Goal: Information Seeking & Learning: Find specific page/section

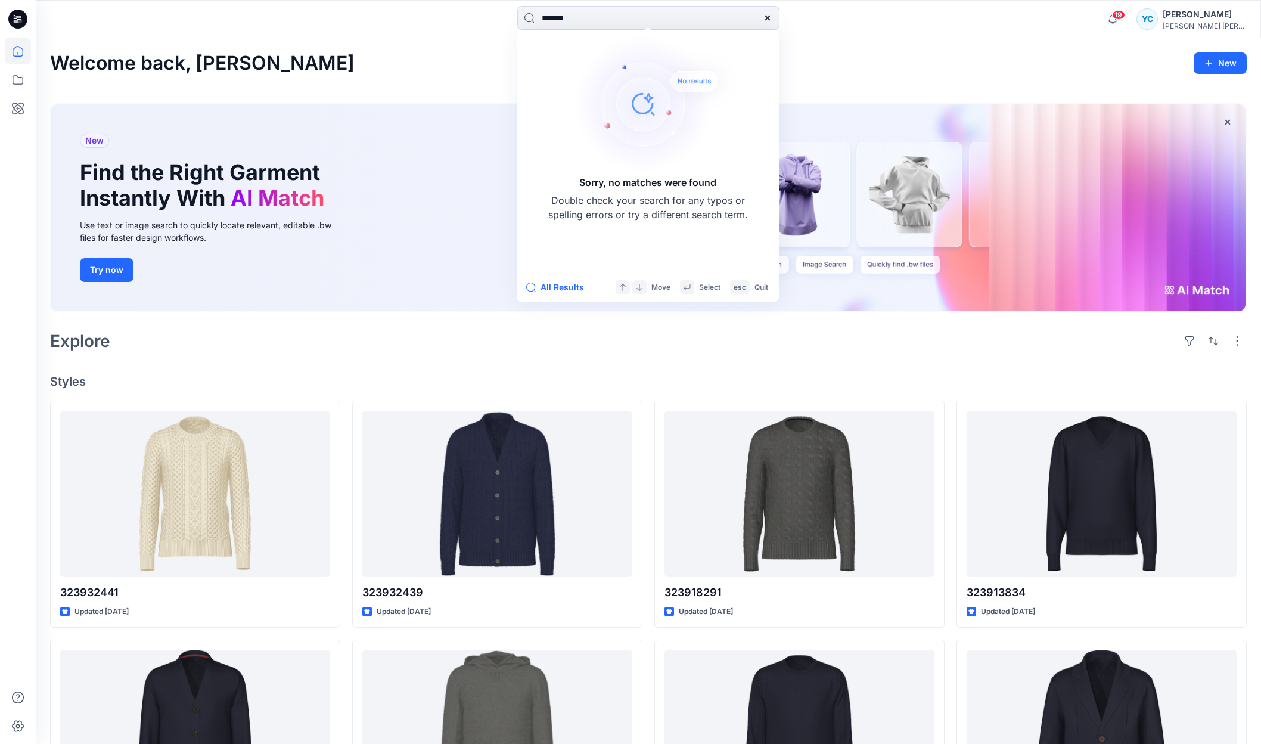
type input "*******"
drag, startPoint x: 606, startPoint y: 63, endPoint x: 23, endPoint y: 86, distance: 583.3
click at [23, 86] on icon at bounding box center [18, 80] width 26 height 26
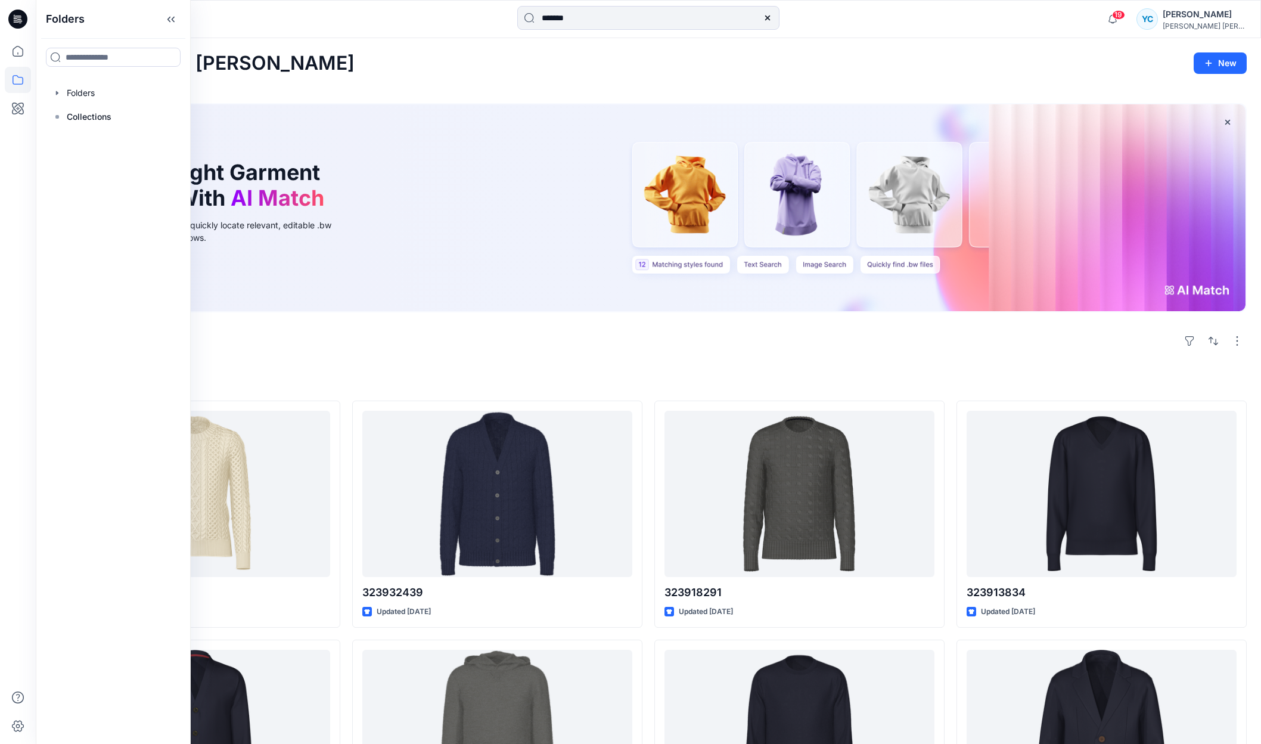
click at [21, 86] on icon at bounding box center [18, 80] width 26 height 26
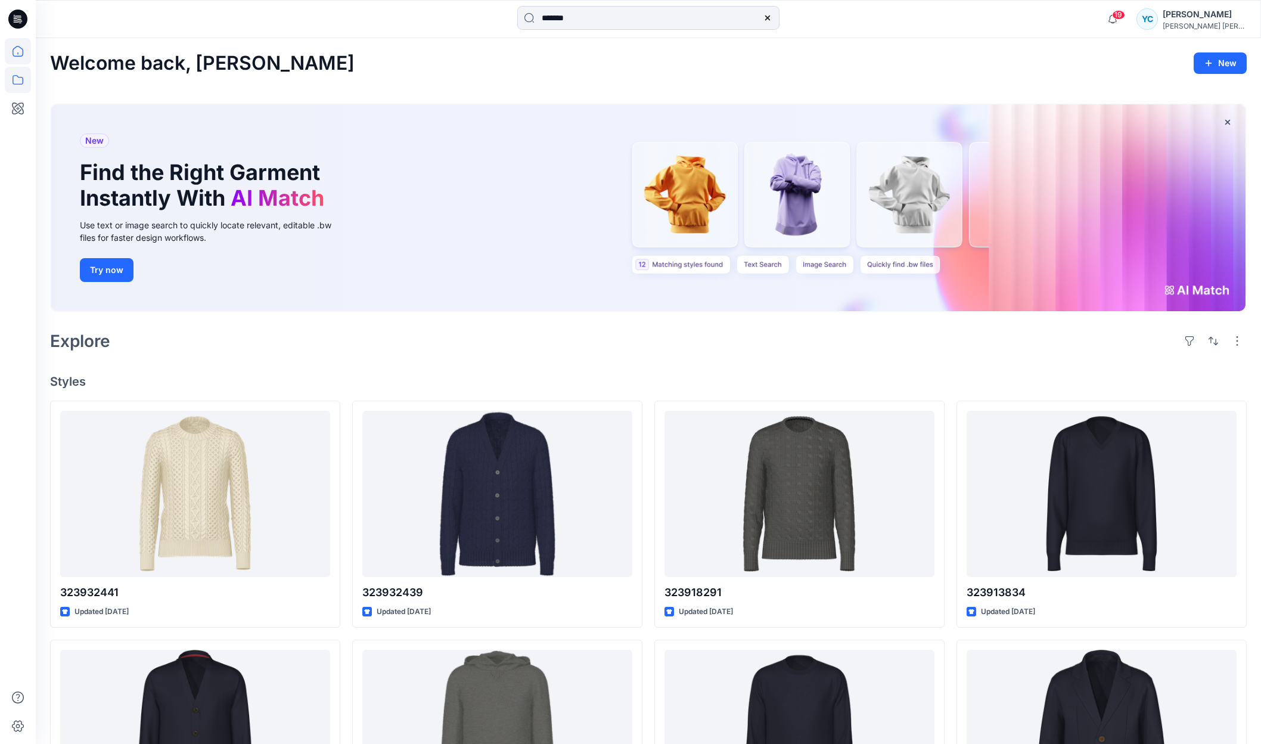
click at [21, 86] on icon at bounding box center [18, 80] width 26 height 26
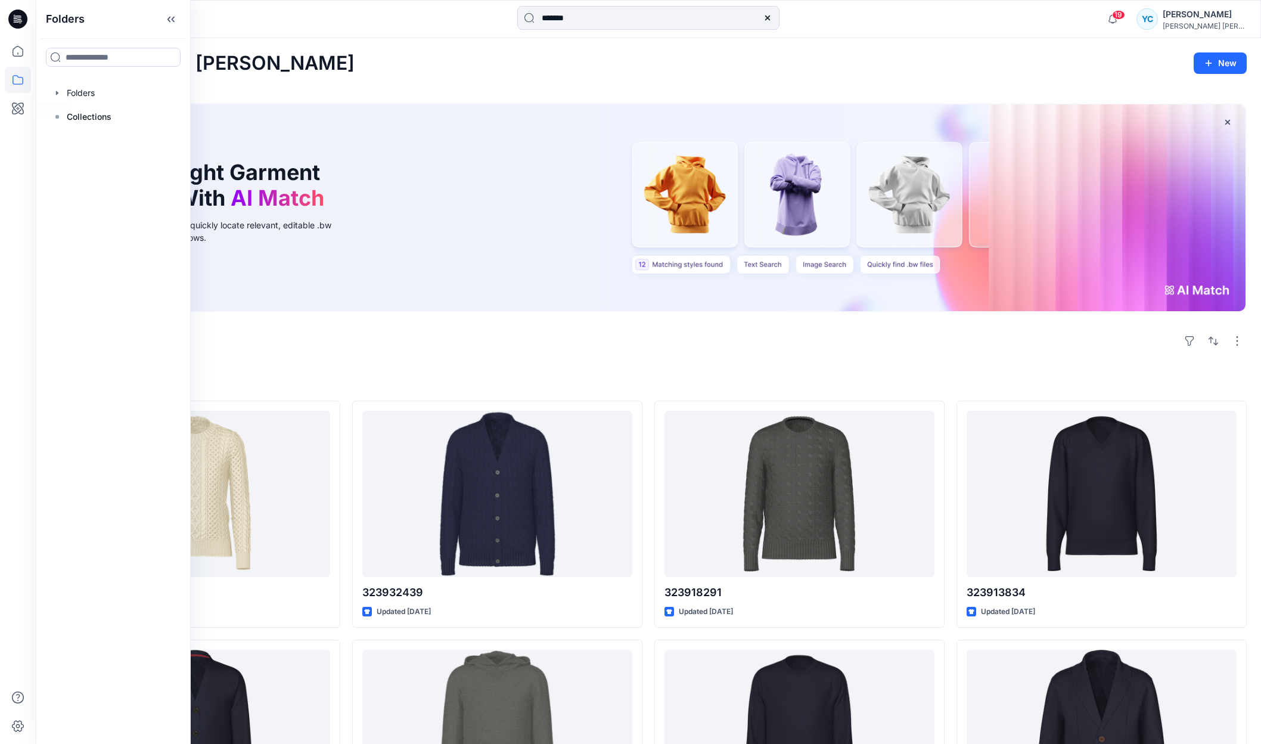
click at [19, 92] on icon at bounding box center [18, 80] width 26 height 26
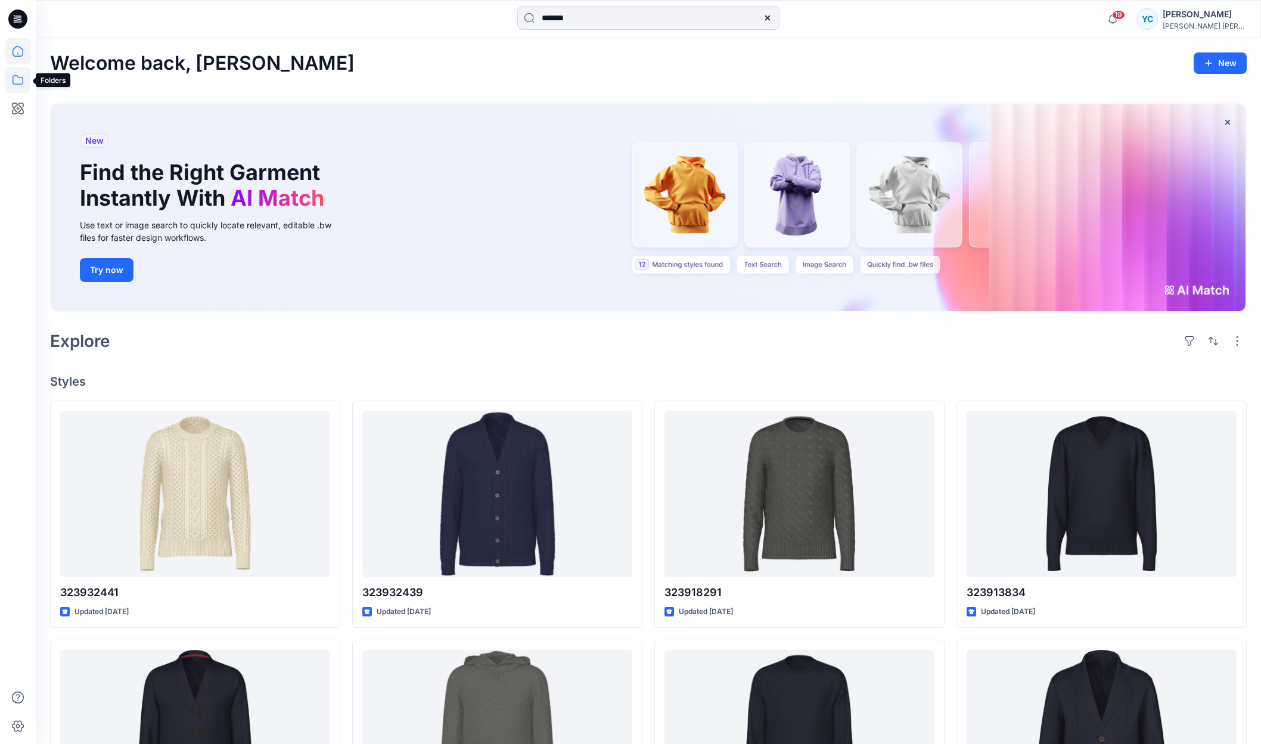
click at [19, 83] on icon at bounding box center [18, 80] width 26 height 26
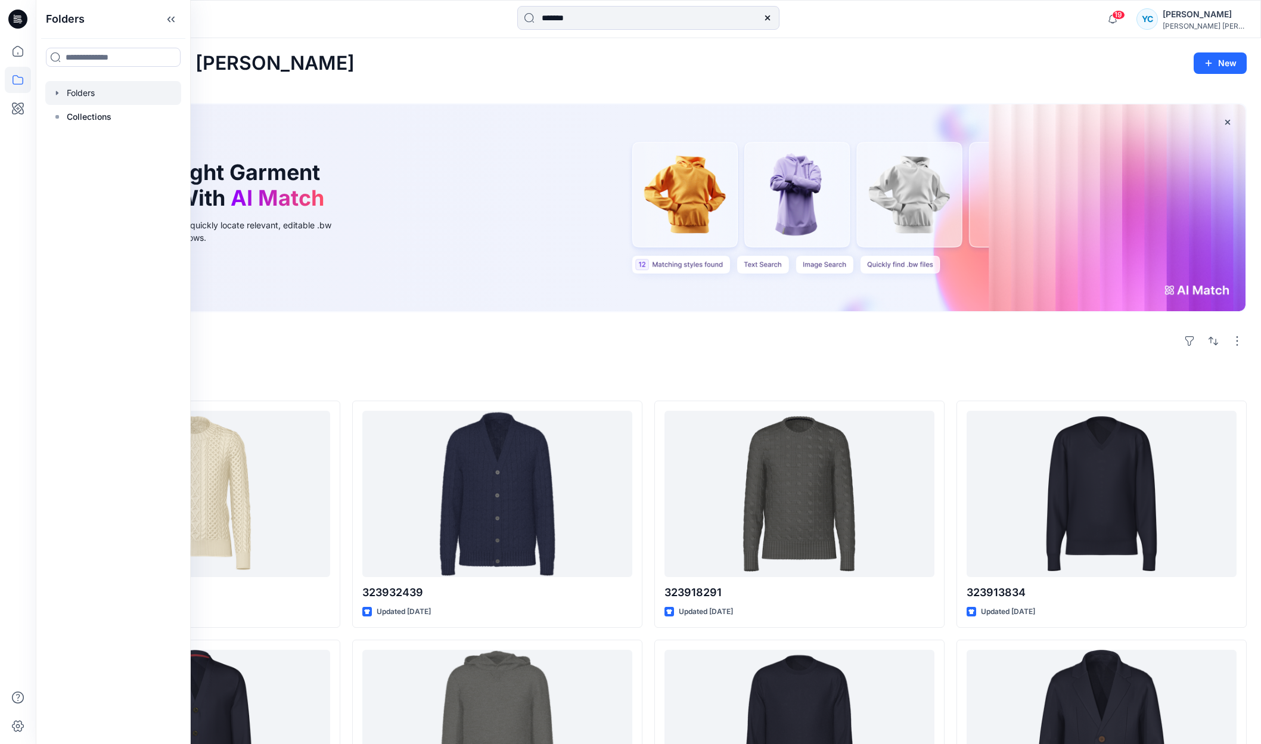
click at [106, 91] on div at bounding box center [113, 93] width 136 height 24
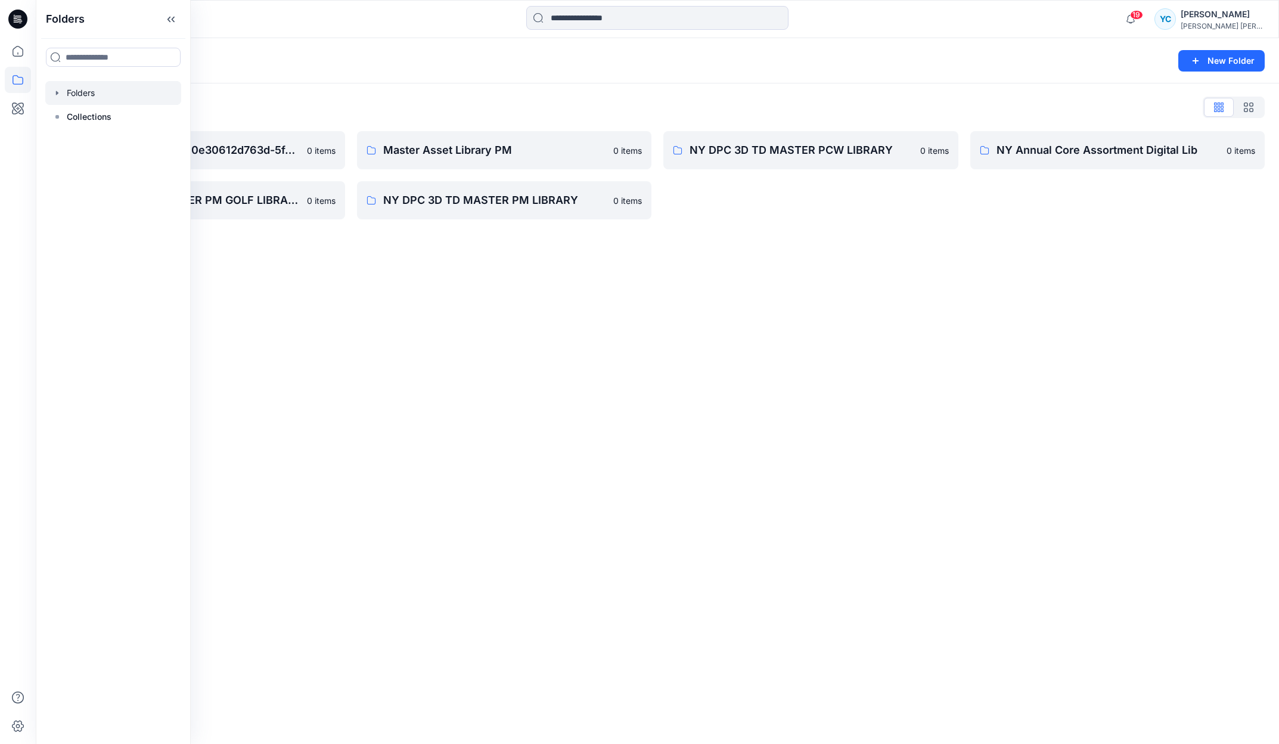
click at [1088, 377] on div "Folders New Folder Folders List __chat-5d00f6788a0e0e30612d763d-5f450f1f8a0e0e4…" at bounding box center [657, 391] width 1243 height 706
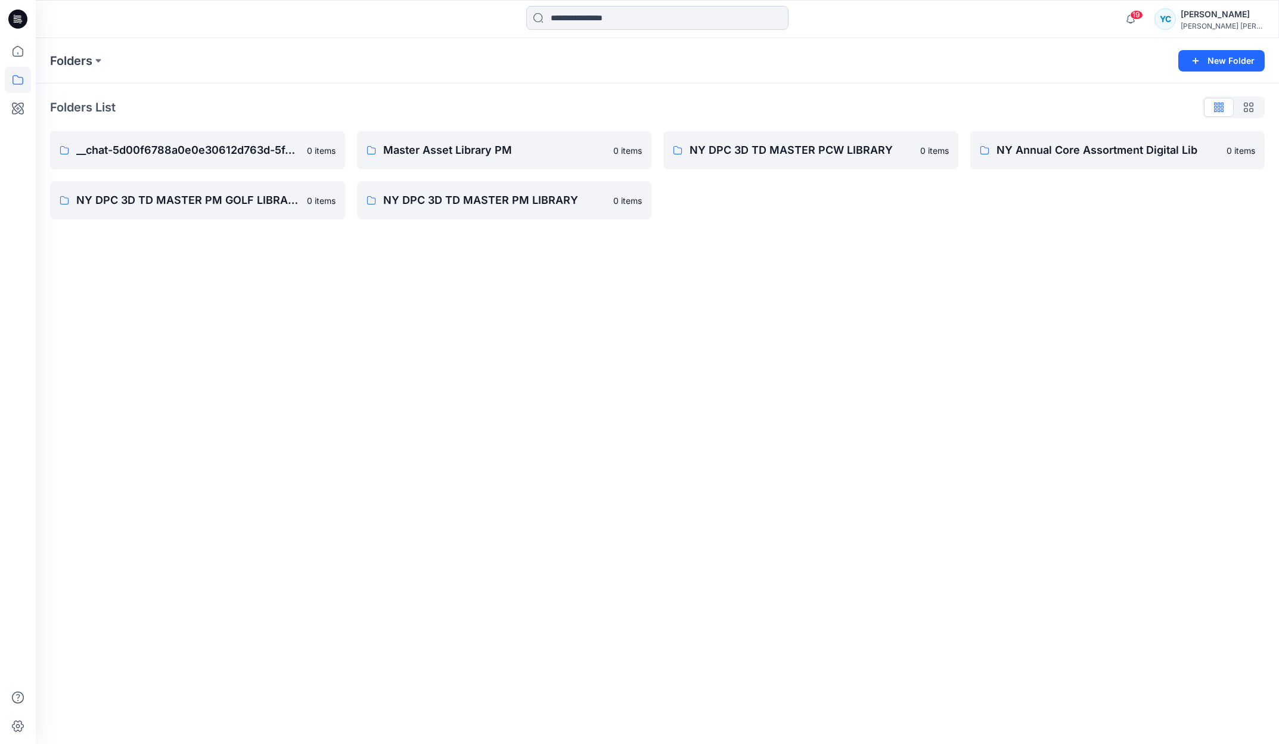
click at [652, 12] on input at bounding box center [657, 18] width 262 height 24
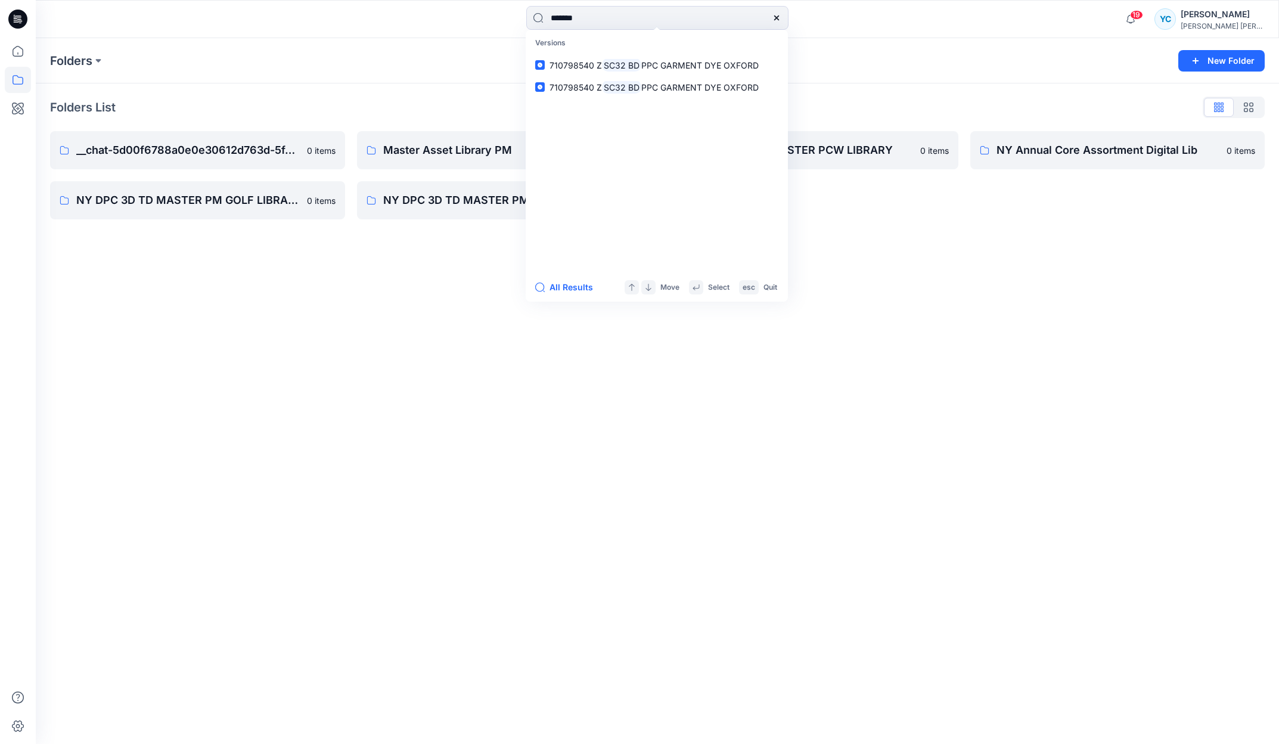
type input "*******"
click at [1008, 249] on div "Folders New Folder Folders List __chat-5d00f6788a0e0e30612d763d-5f450f1f8a0e0e4…" at bounding box center [657, 391] width 1243 height 706
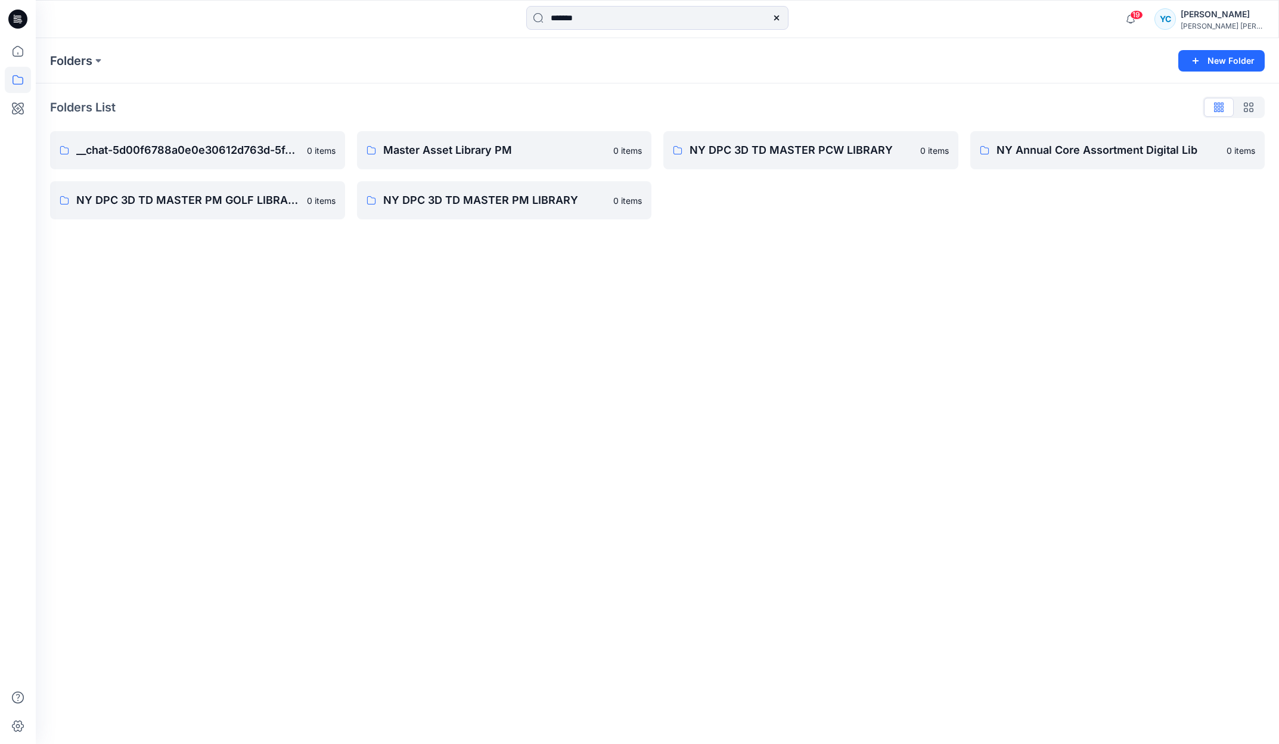
click at [221, 70] on div "Folders New Folder" at bounding box center [657, 60] width 1243 height 45
click at [1036, 151] on p "NY Annual Core Assortment Digital Lib" at bounding box center [1109, 150] width 224 height 17
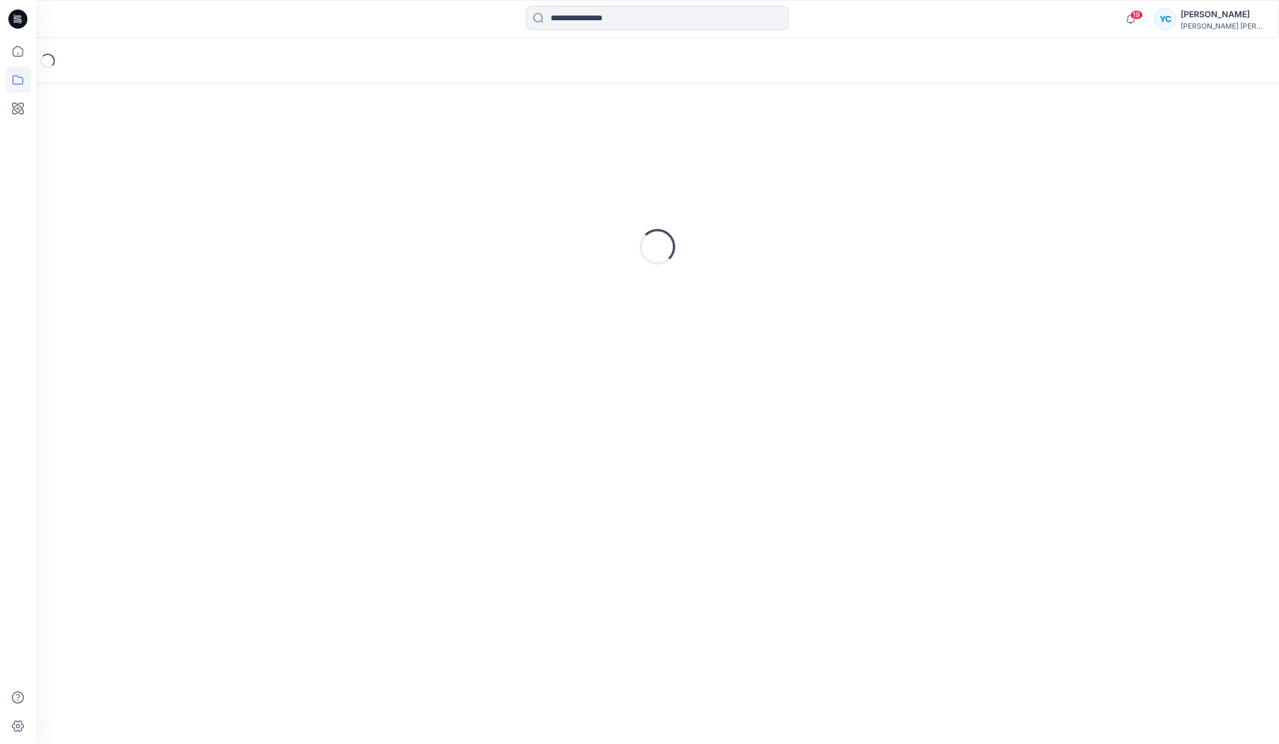
click at [1036, 151] on div "Loading..." at bounding box center [657, 247] width 1215 height 298
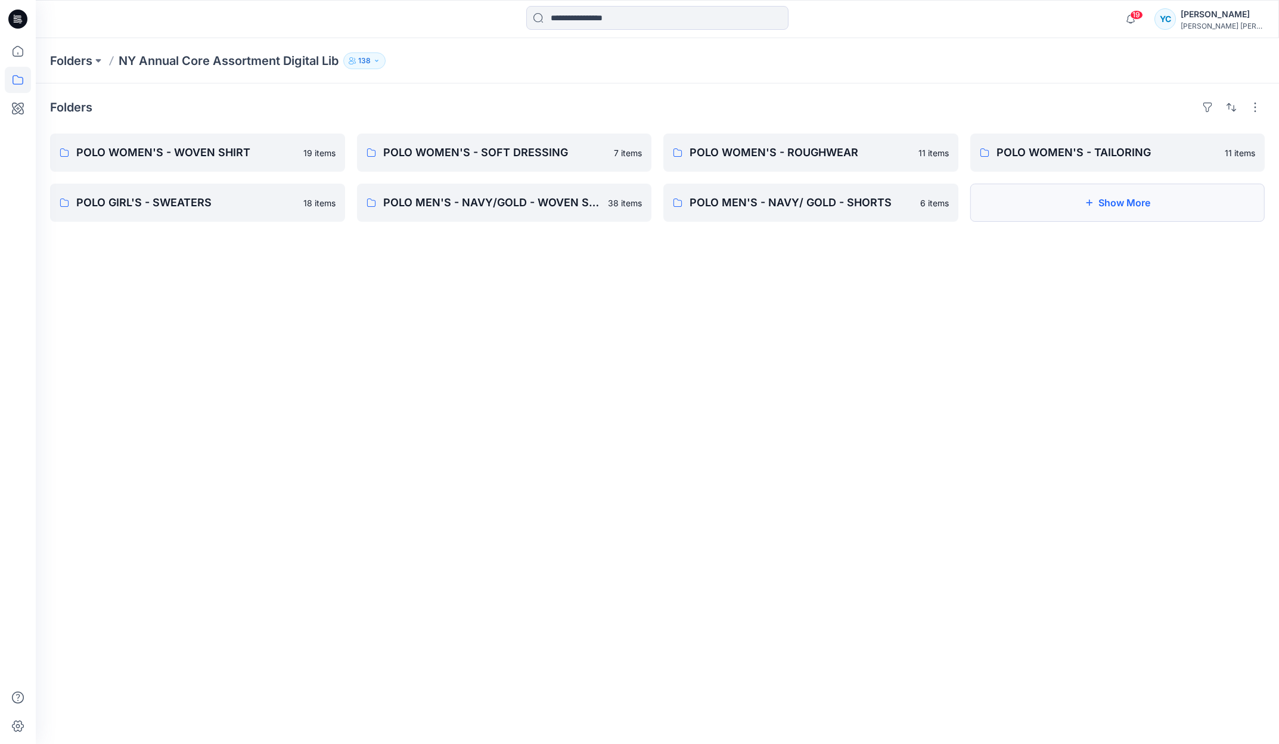
click at [1085, 207] on icon "button" at bounding box center [1089, 203] width 10 height 10
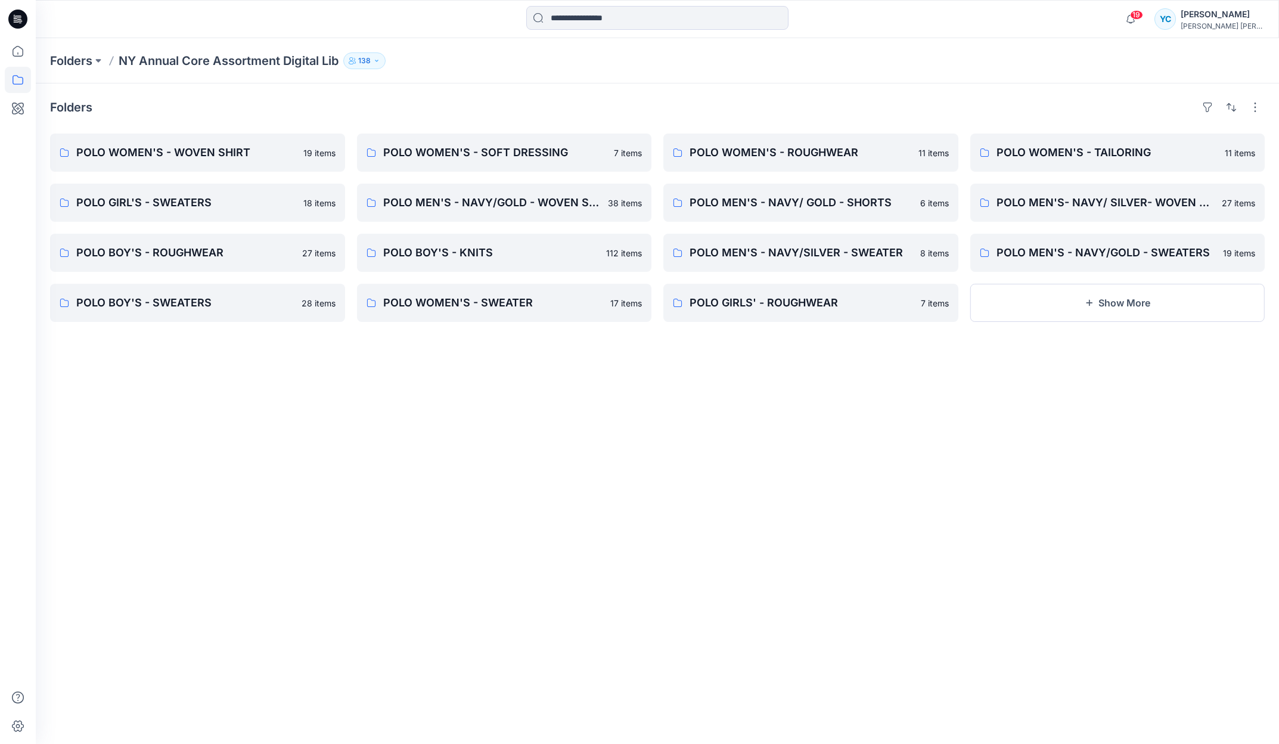
click at [589, 524] on div "Folders POLO WOMEN'S - WOVEN SHIRT 19 items POLO GIRL'S - SWEATERS 18 items POL…" at bounding box center [657, 413] width 1243 height 660
click at [1131, 211] on p "POLO MEN'S- NAVY/ SILVER- WOVEN SHIRT" at bounding box center [1106, 202] width 219 height 17
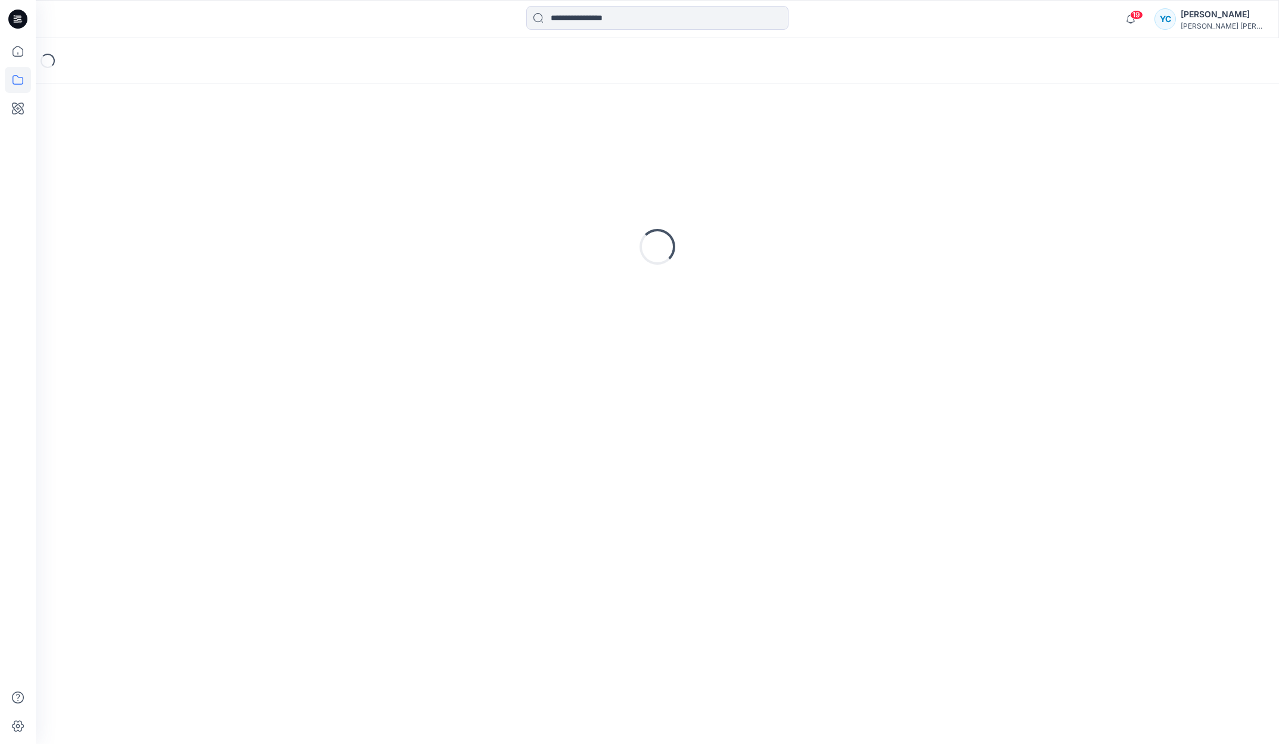
click at [1131, 212] on div "Loading..." at bounding box center [657, 247] width 1215 height 298
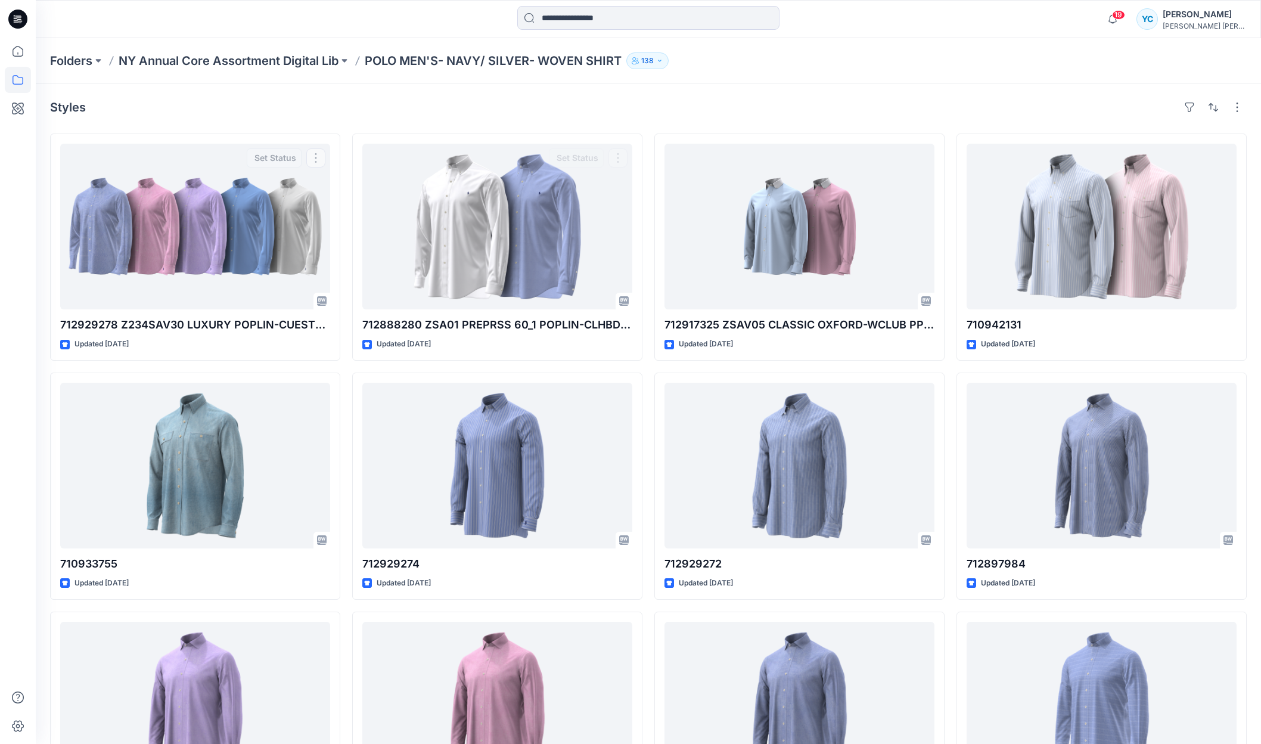
click at [27, 79] on icon at bounding box center [18, 80] width 26 height 26
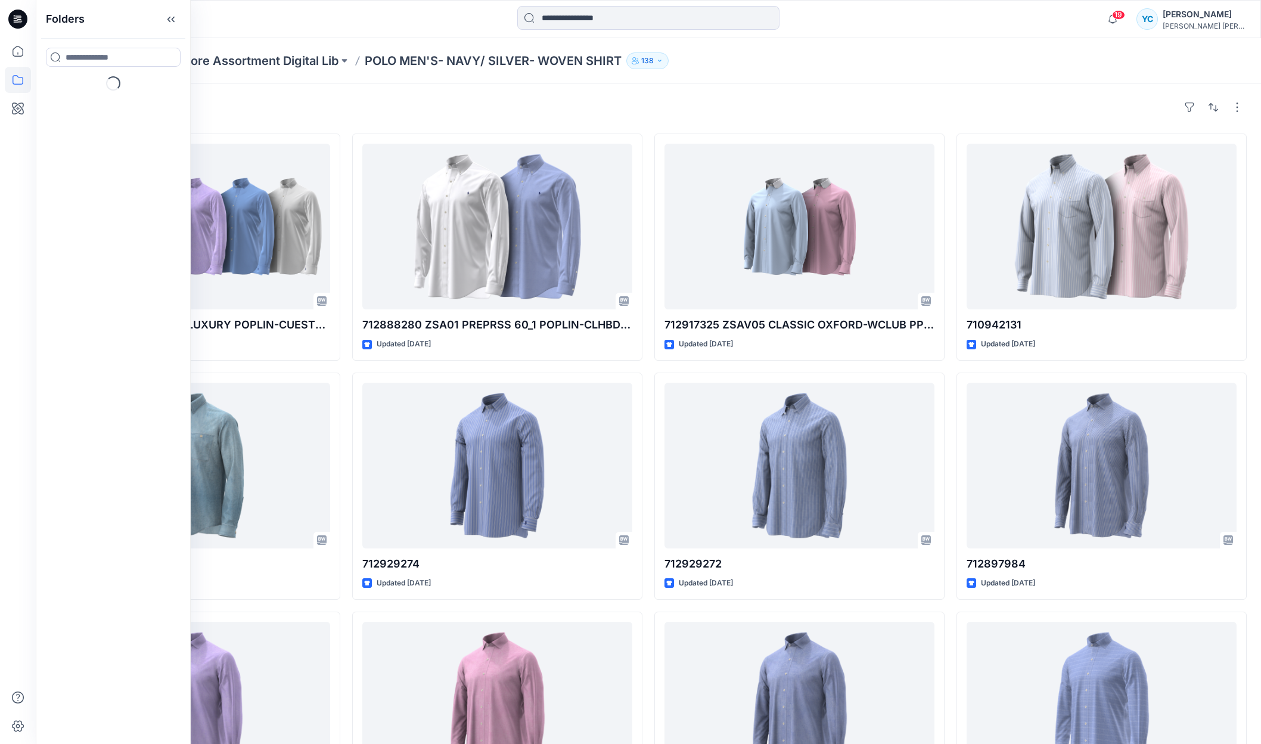
click at [17, 80] on icon at bounding box center [18, 80] width 26 height 26
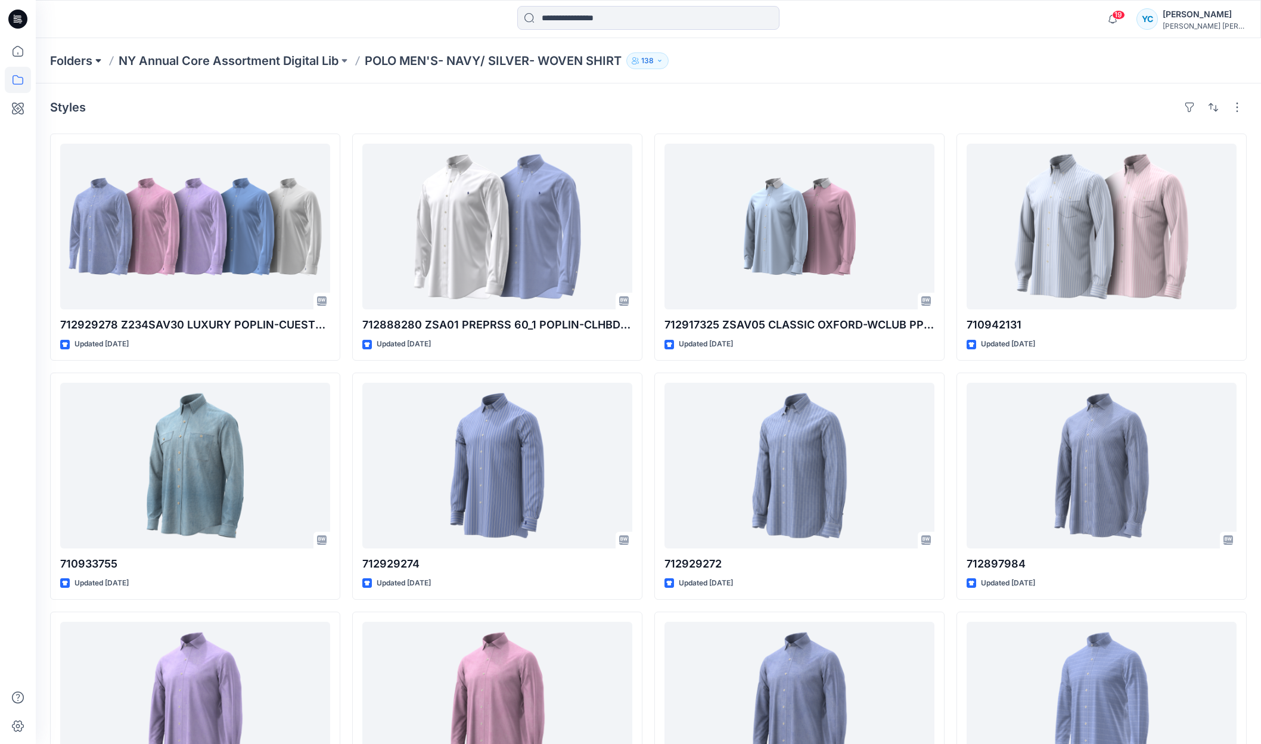
drag, startPoint x: 95, startPoint y: 60, endPoint x: 106, endPoint y: 60, distance: 10.7
click at [104, 60] on button at bounding box center [98, 60] width 12 height 17
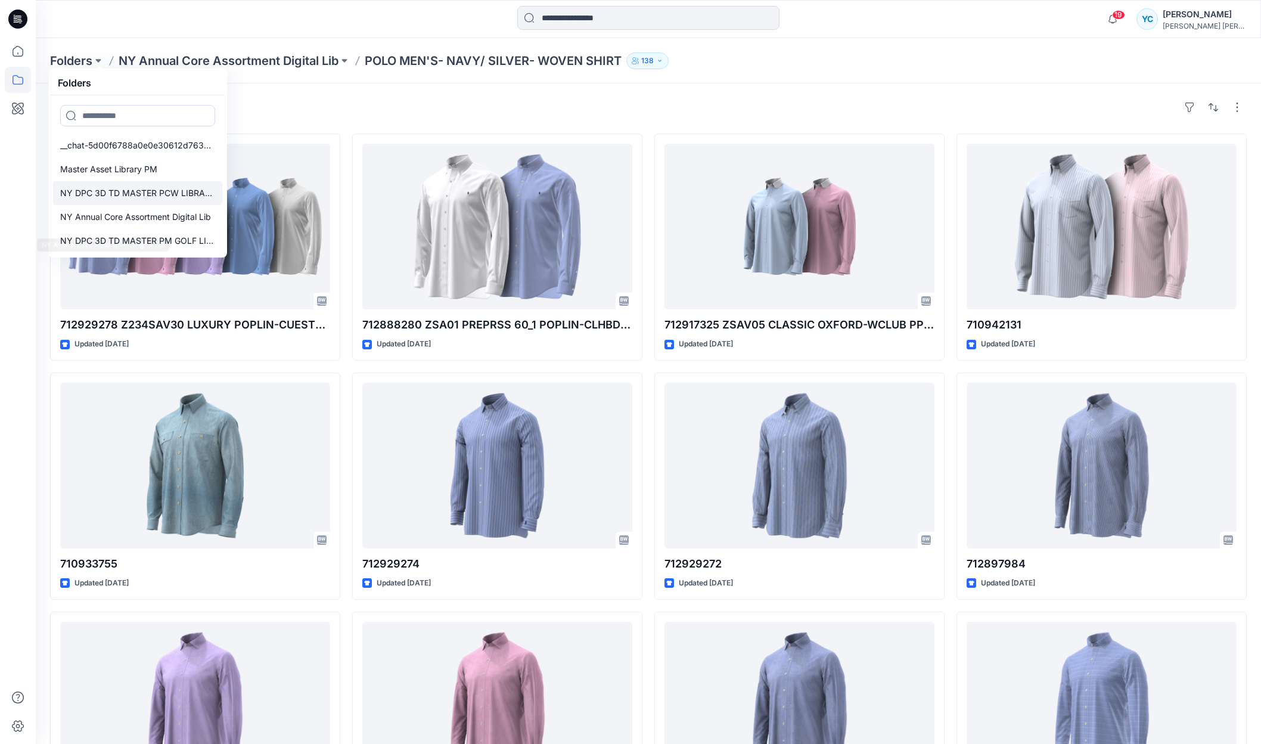
click at [156, 205] on link "NY DPC 3D TD MASTER PCW LIBRARY" at bounding box center [137, 193] width 169 height 24
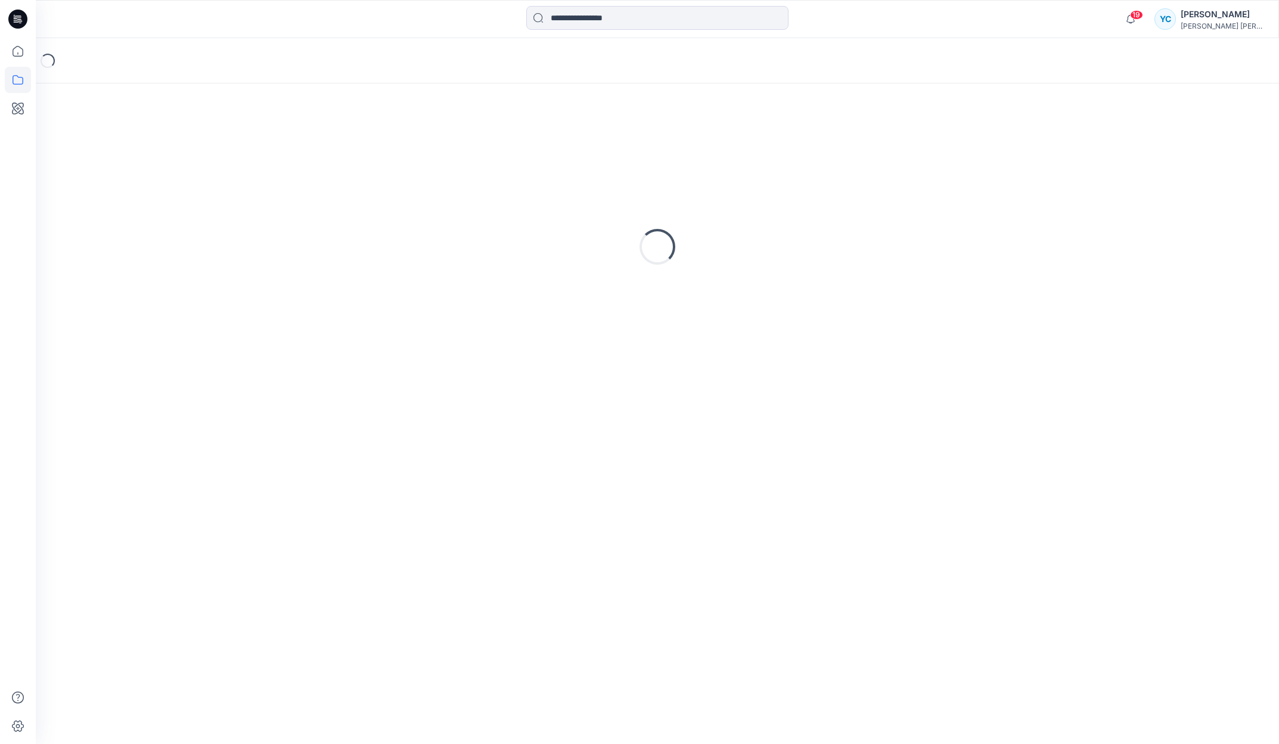
click at [223, 205] on div "Loading..." at bounding box center [657, 247] width 1215 height 298
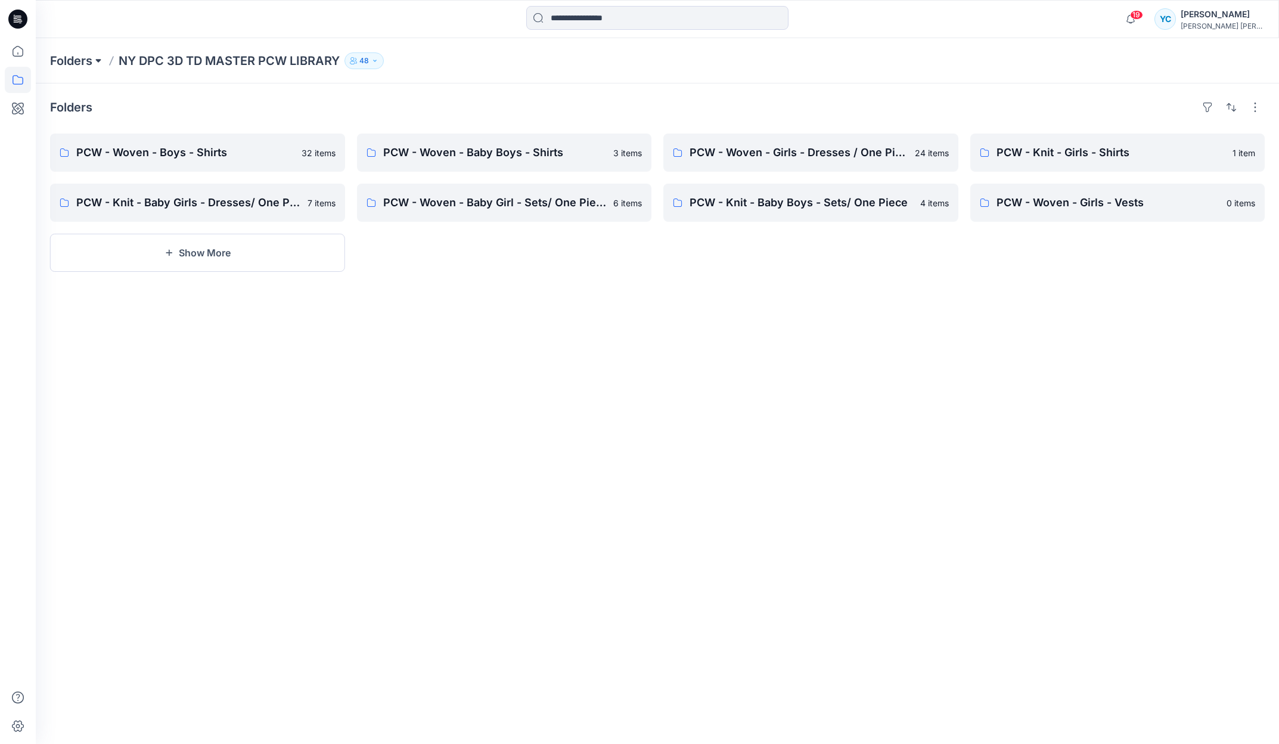
click at [97, 58] on button at bounding box center [98, 60] width 12 height 17
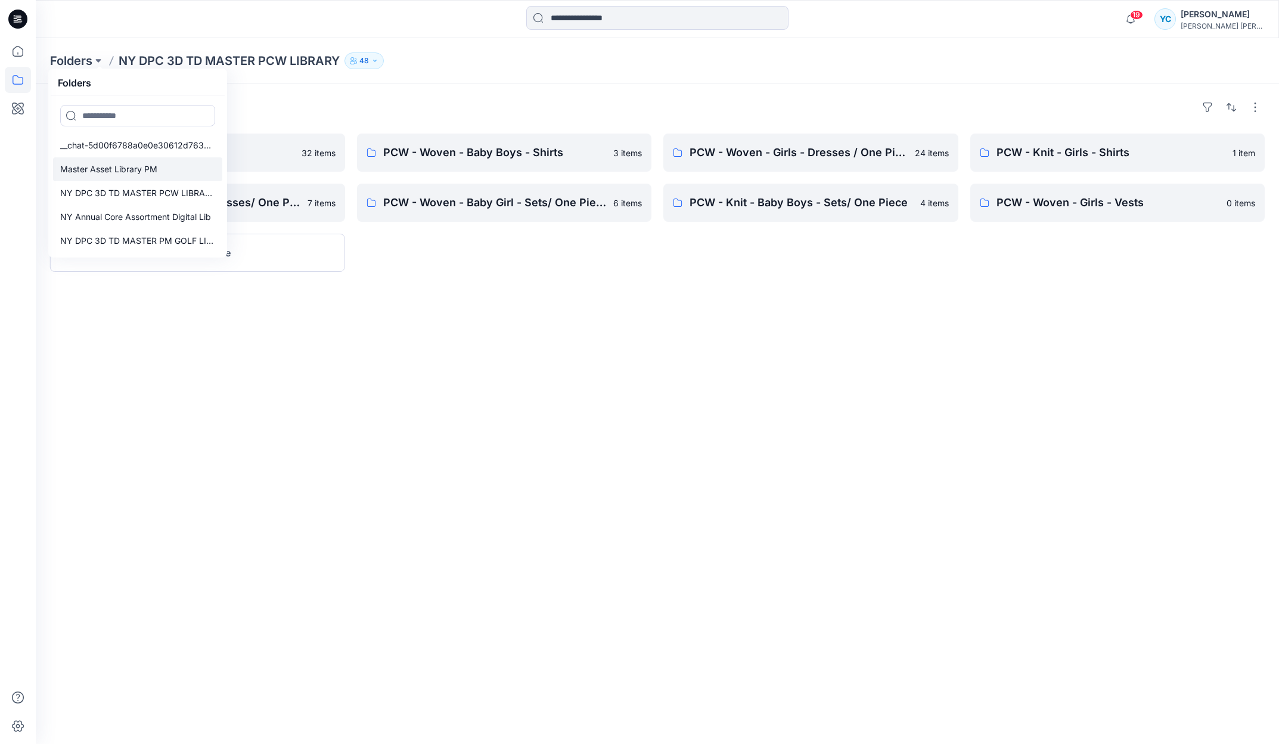
click at [126, 176] on p "Master Asset Library PM" at bounding box center [108, 169] width 97 height 14
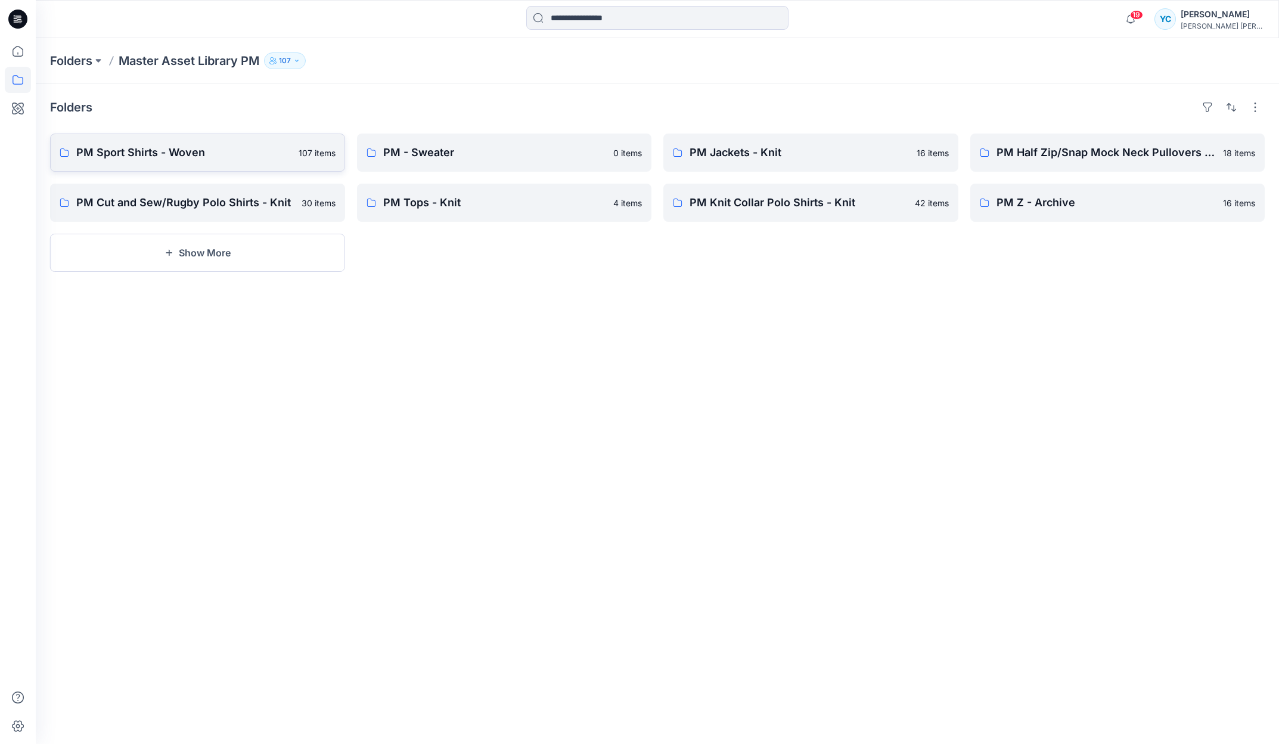
click at [207, 161] on p "PM Sport Shirts - Woven" at bounding box center [183, 152] width 215 height 17
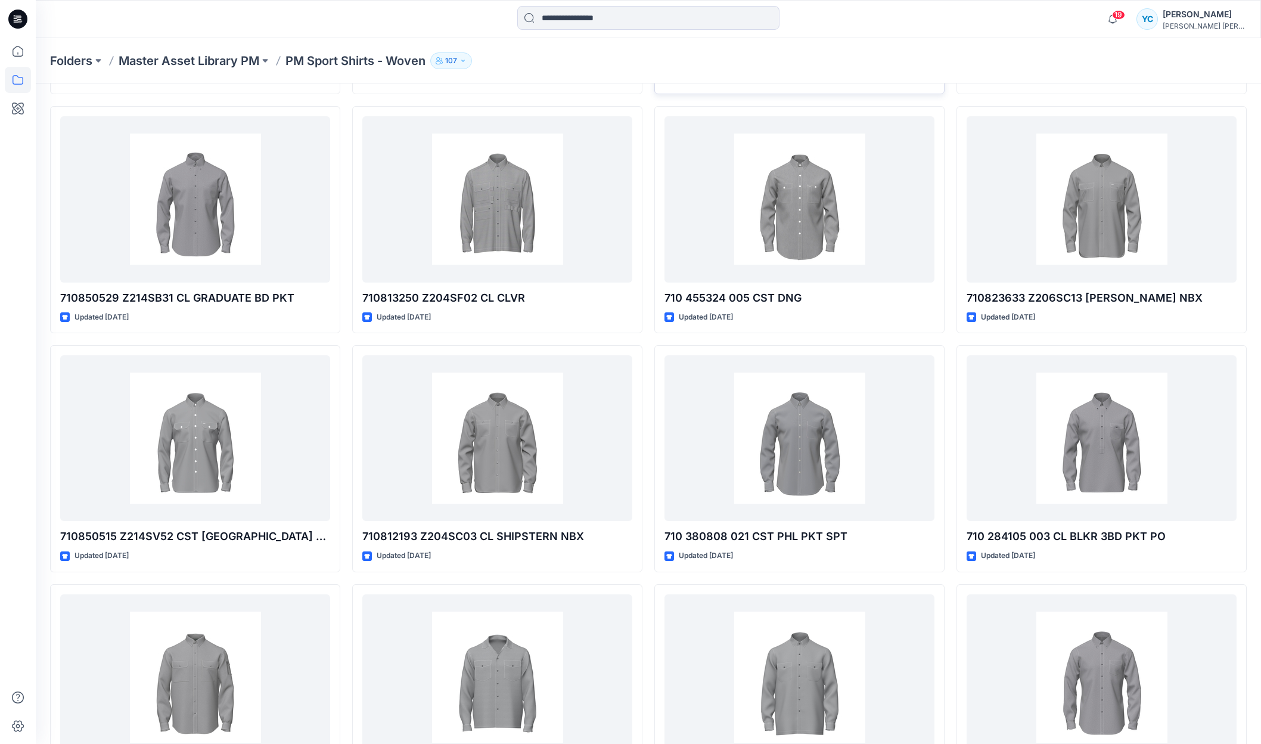
scroll to position [4134, 0]
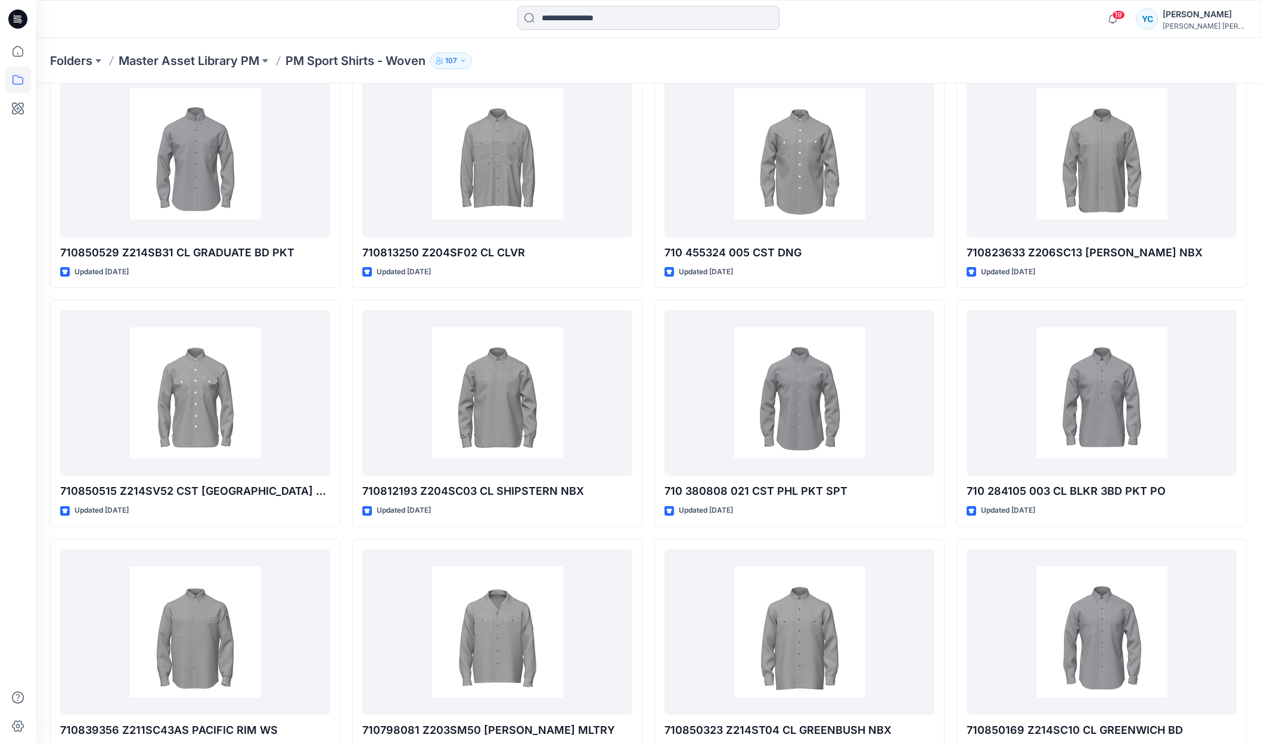
click at [579, 15] on input at bounding box center [648, 18] width 262 height 24
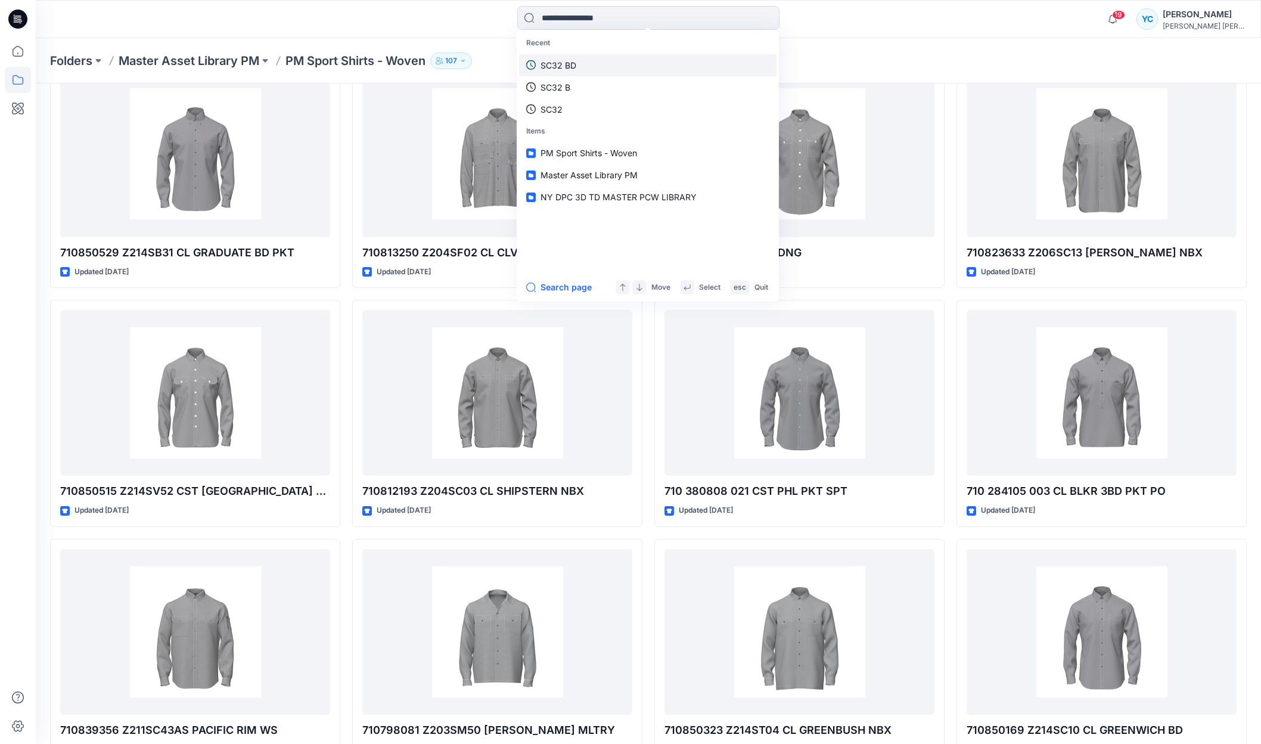
click at [576, 72] on p "SC32 BD" at bounding box center [559, 65] width 36 height 13
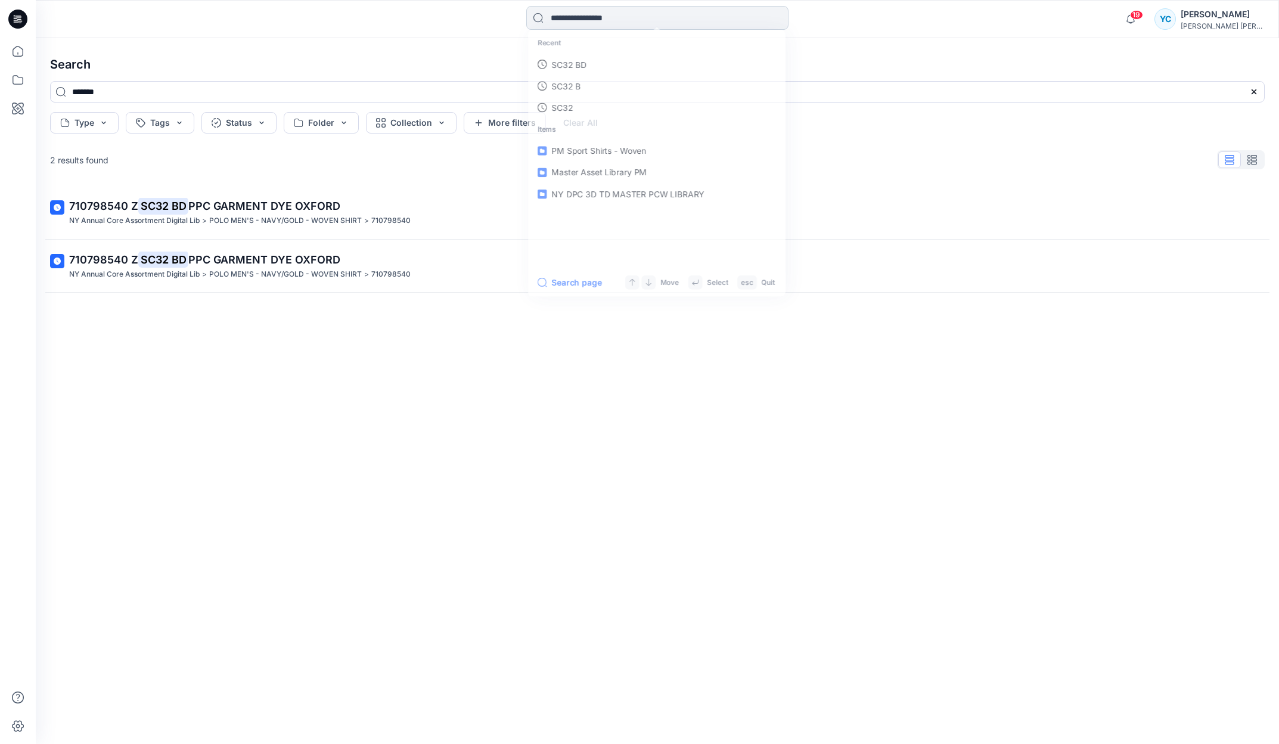
click at [679, 21] on input at bounding box center [657, 18] width 262 height 24
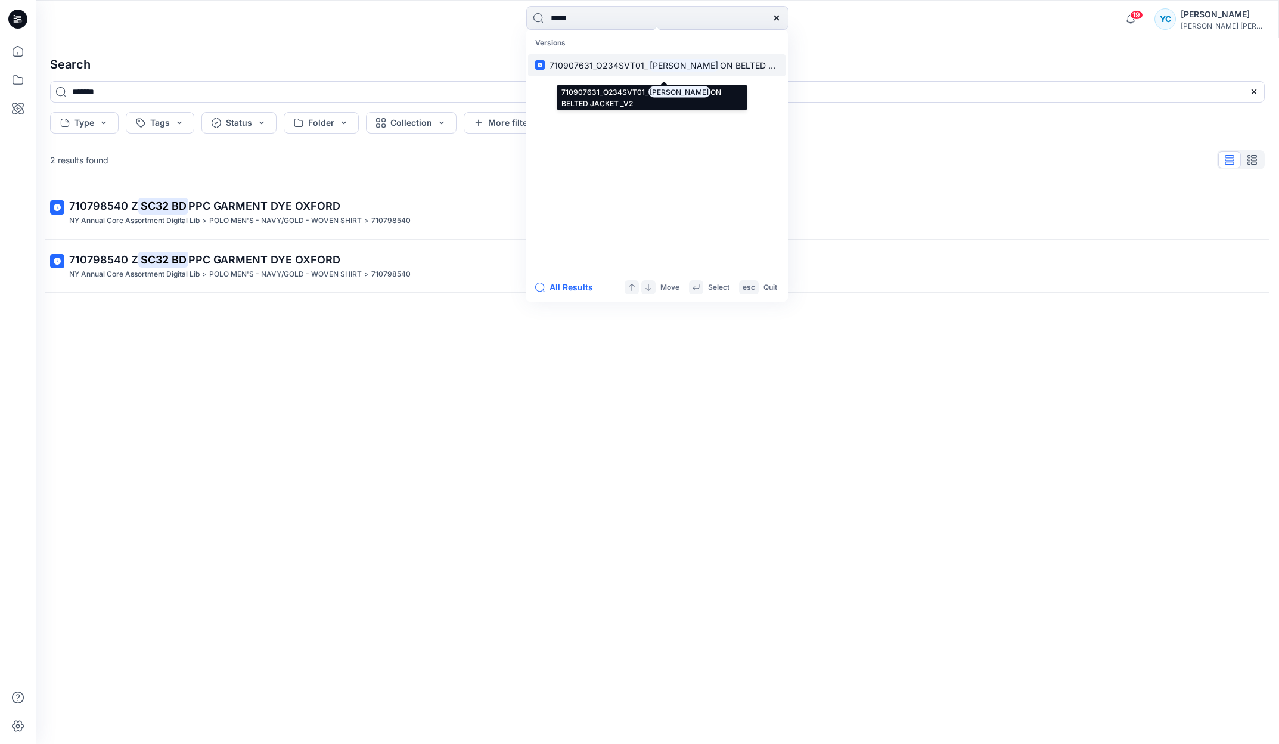
type input "*****"
click at [707, 70] on mark "PREST" at bounding box center [684, 65] width 72 height 14
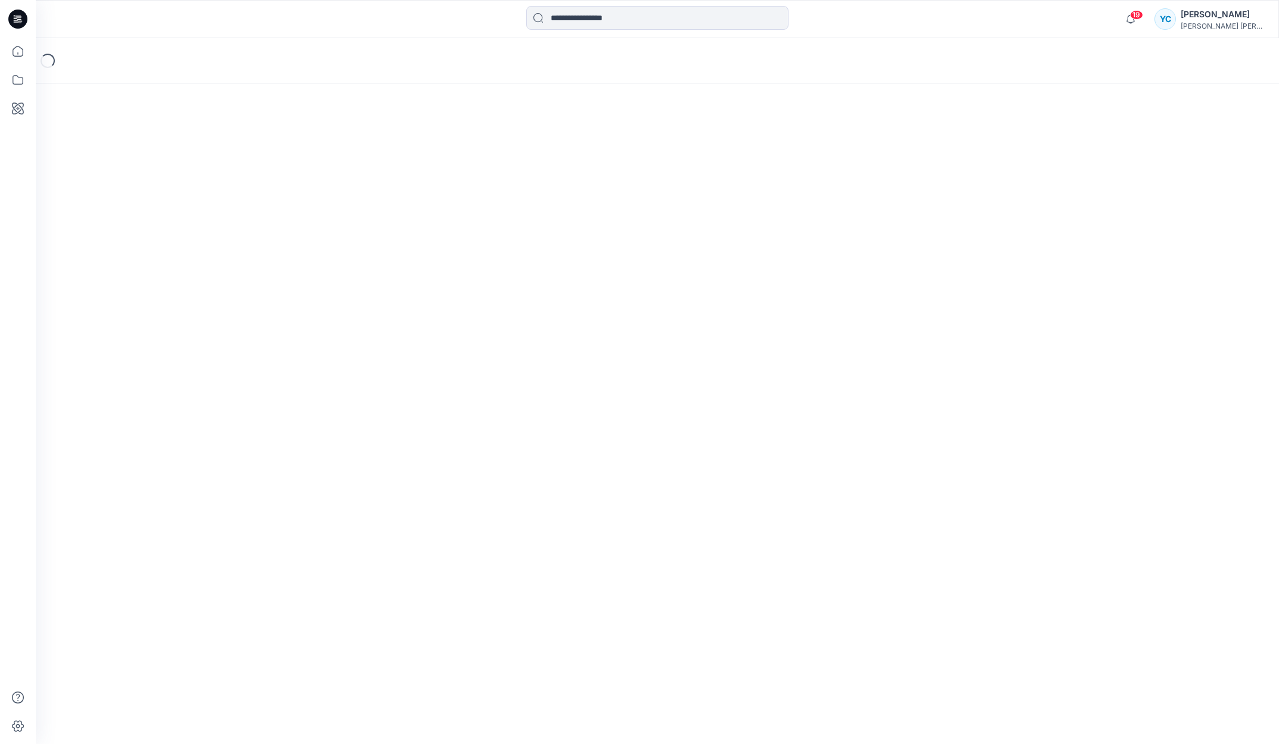
click at [707, 70] on div "Loading..." at bounding box center [657, 60] width 1243 height 45
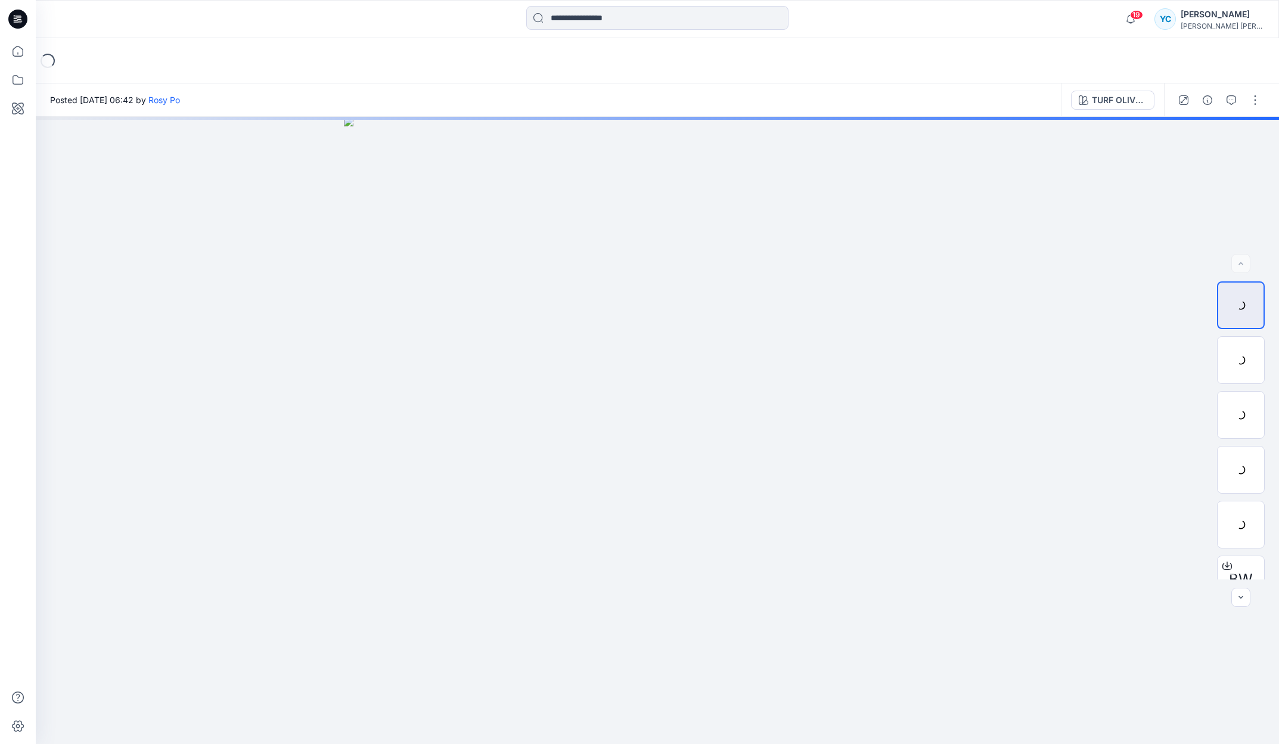
click at [707, 70] on div "Loading..." at bounding box center [657, 60] width 1243 height 45
click at [731, 200] on div at bounding box center [657, 430] width 1243 height 627
click at [731, 200] on img at bounding box center [657, 430] width 627 height 627
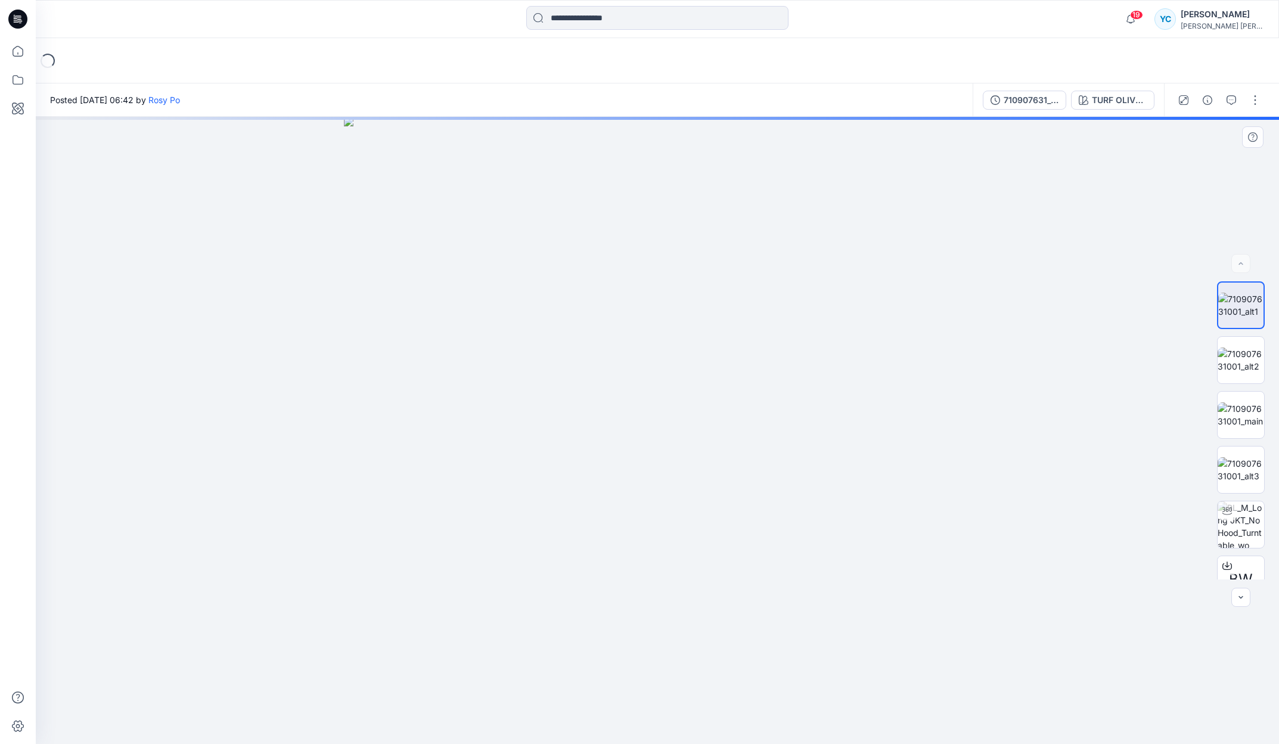
click at [731, 200] on img at bounding box center [657, 430] width 627 height 627
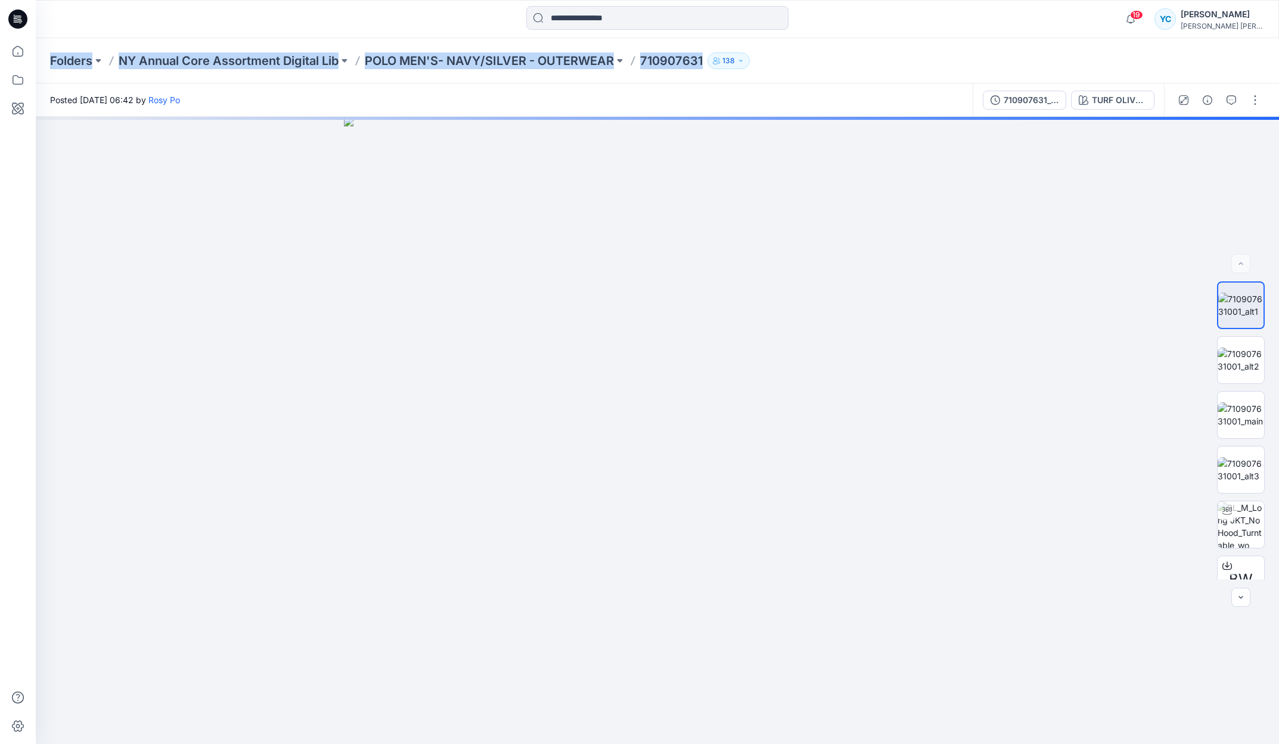
click at [521, 92] on div "Posted Friday, September 22, 2023 06:42 by Rosy Po" at bounding box center [504, 99] width 937 height 33
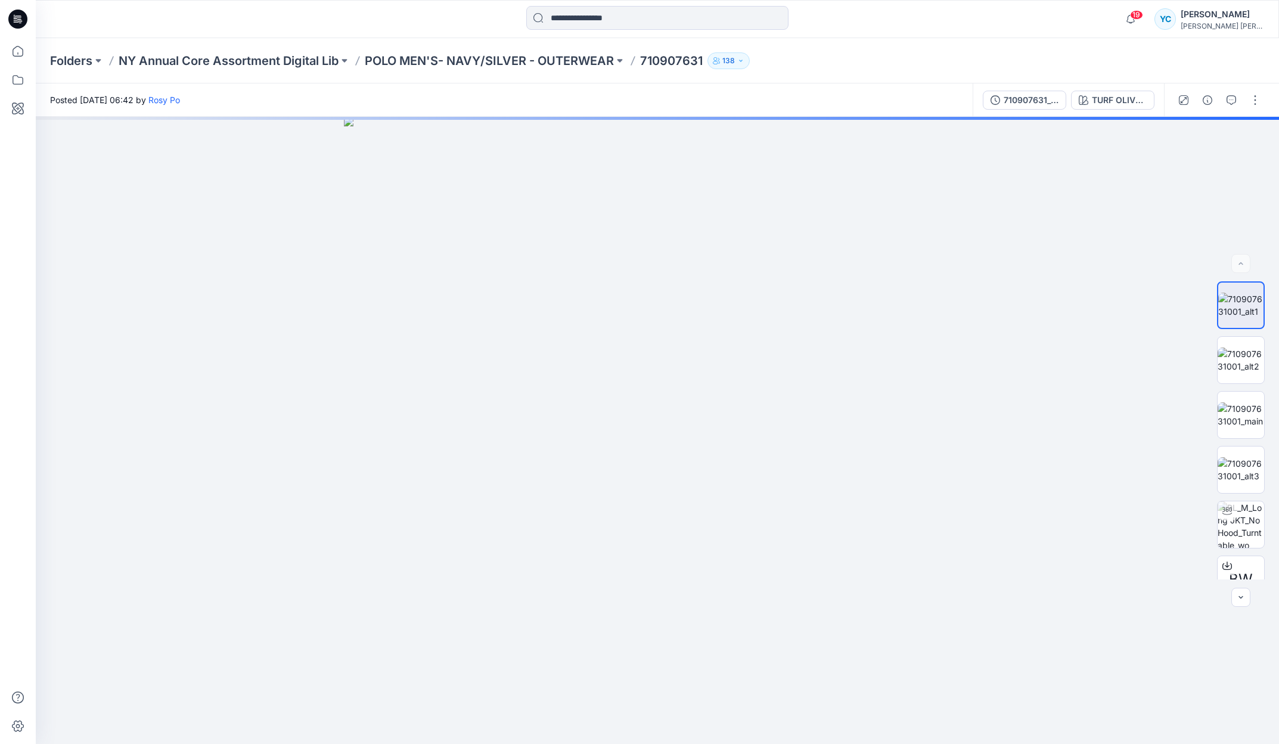
click at [521, 94] on div "Posted Friday, September 22, 2023 06:42 by Rosy Po" at bounding box center [504, 99] width 937 height 33
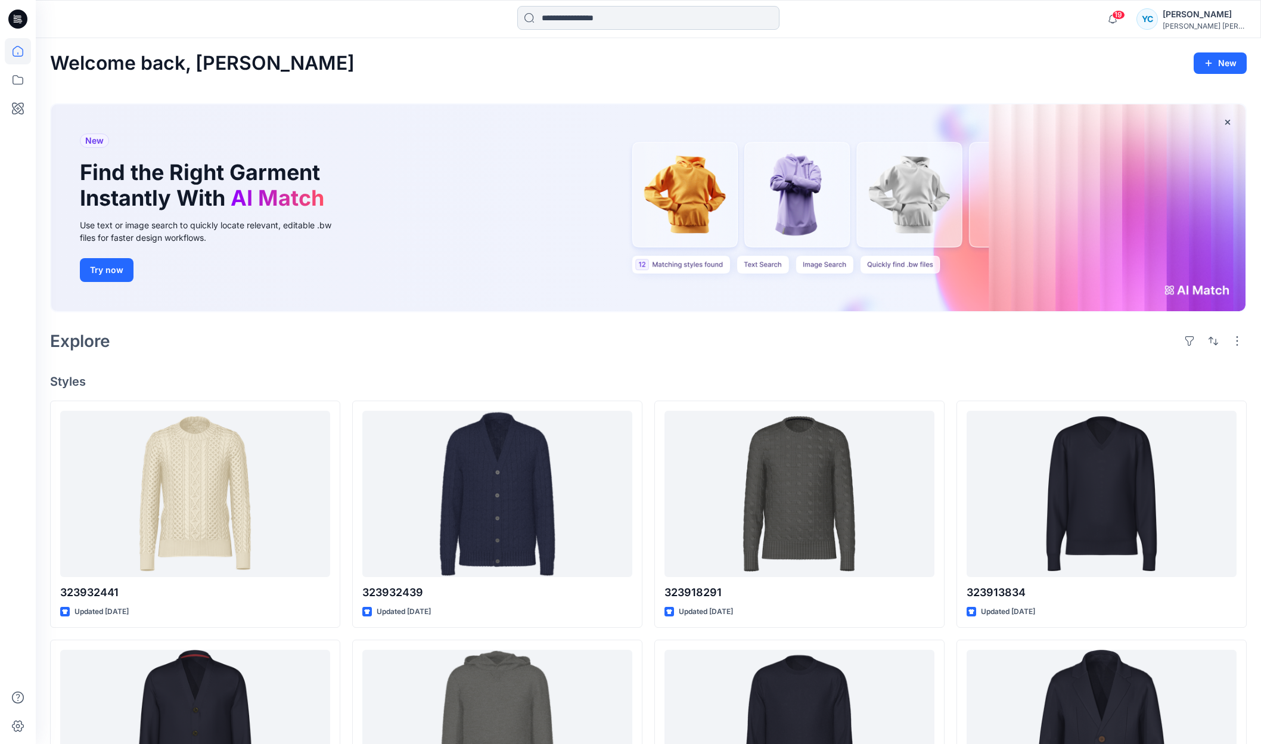
click at [660, 17] on input at bounding box center [648, 18] width 262 height 24
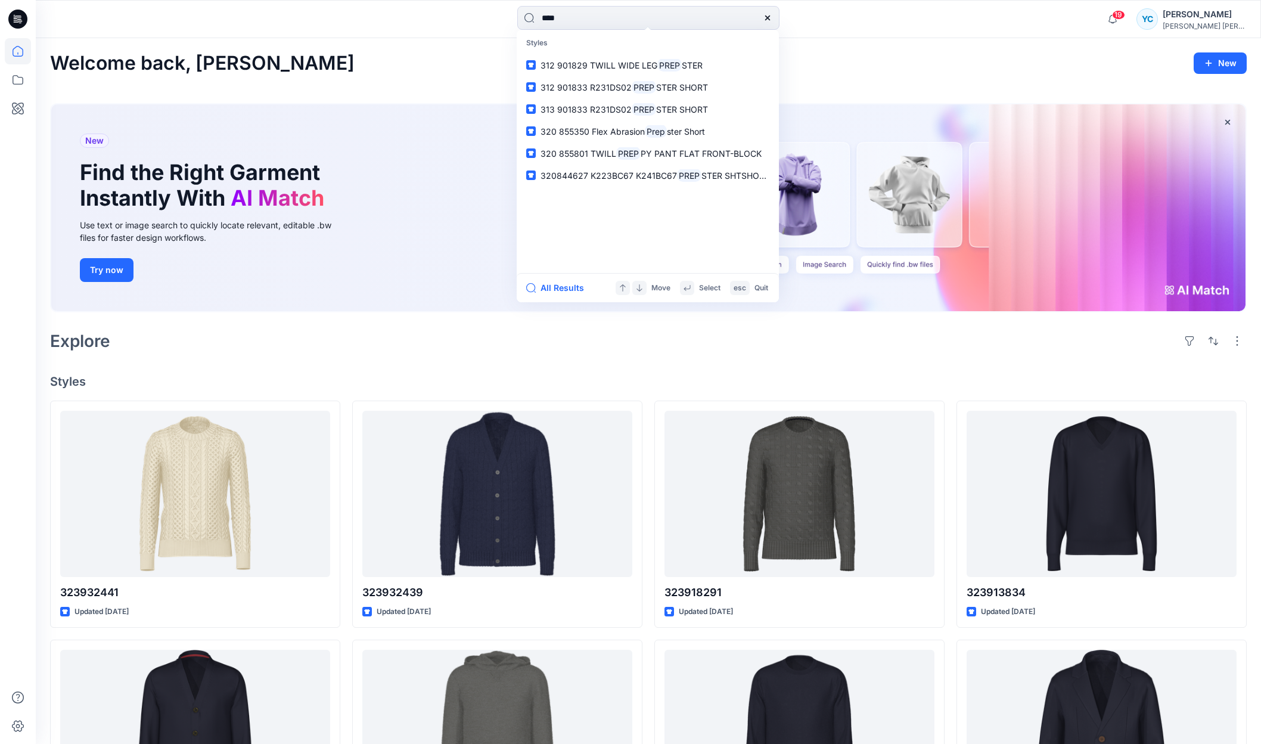
type input "****"
drag, startPoint x: 404, startPoint y: 374, endPoint x: 350, endPoint y: 317, distance: 78.4
click at [403, 372] on div "Welcome back, [PERSON_NAME] New New Find the Right Garment Instantly With AI Ma…" at bounding box center [648, 600] width 1225 height 1125
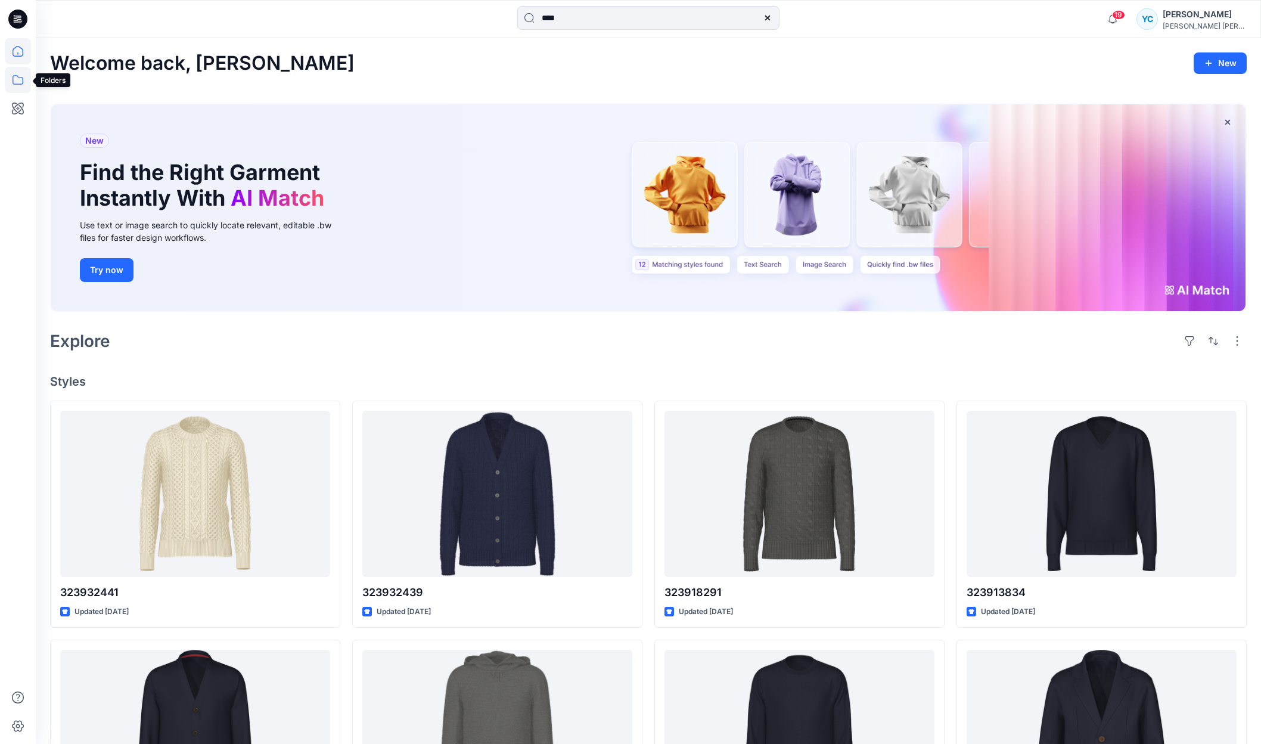
click at [19, 82] on icon at bounding box center [18, 80] width 26 height 26
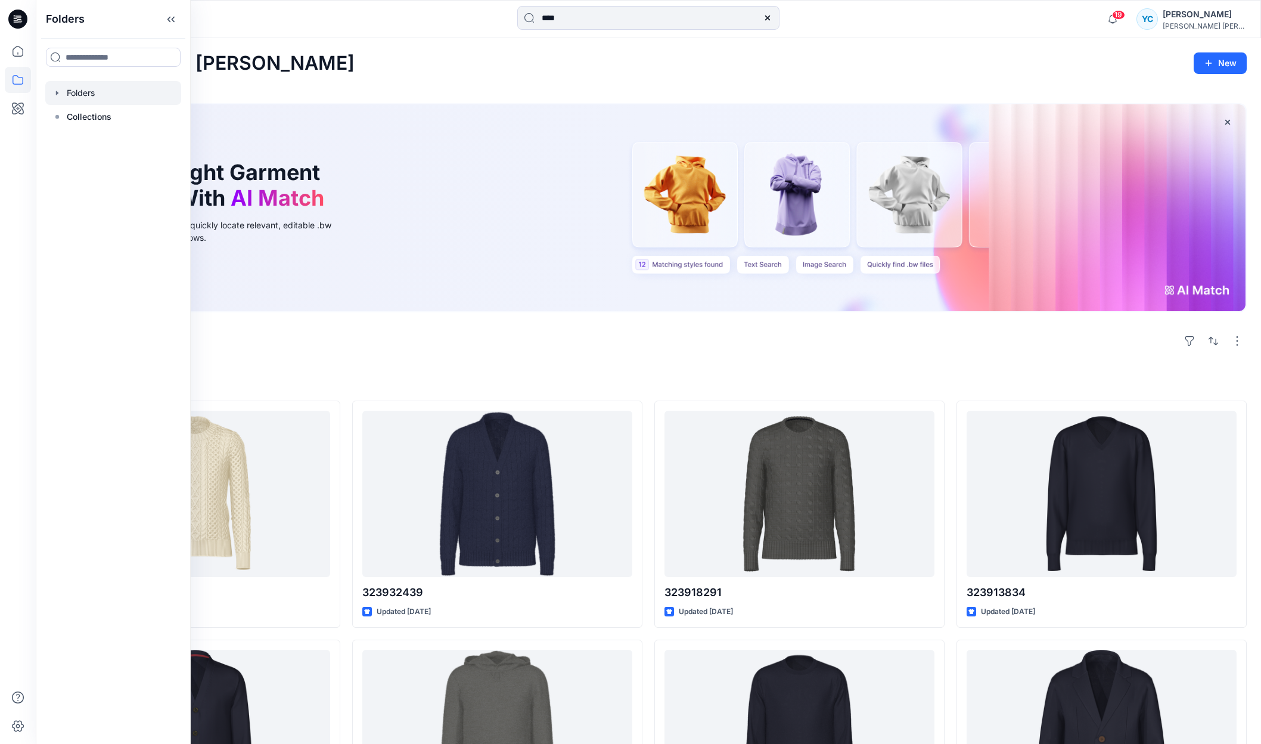
click at [104, 101] on div at bounding box center [113, 93] width 136 height 24
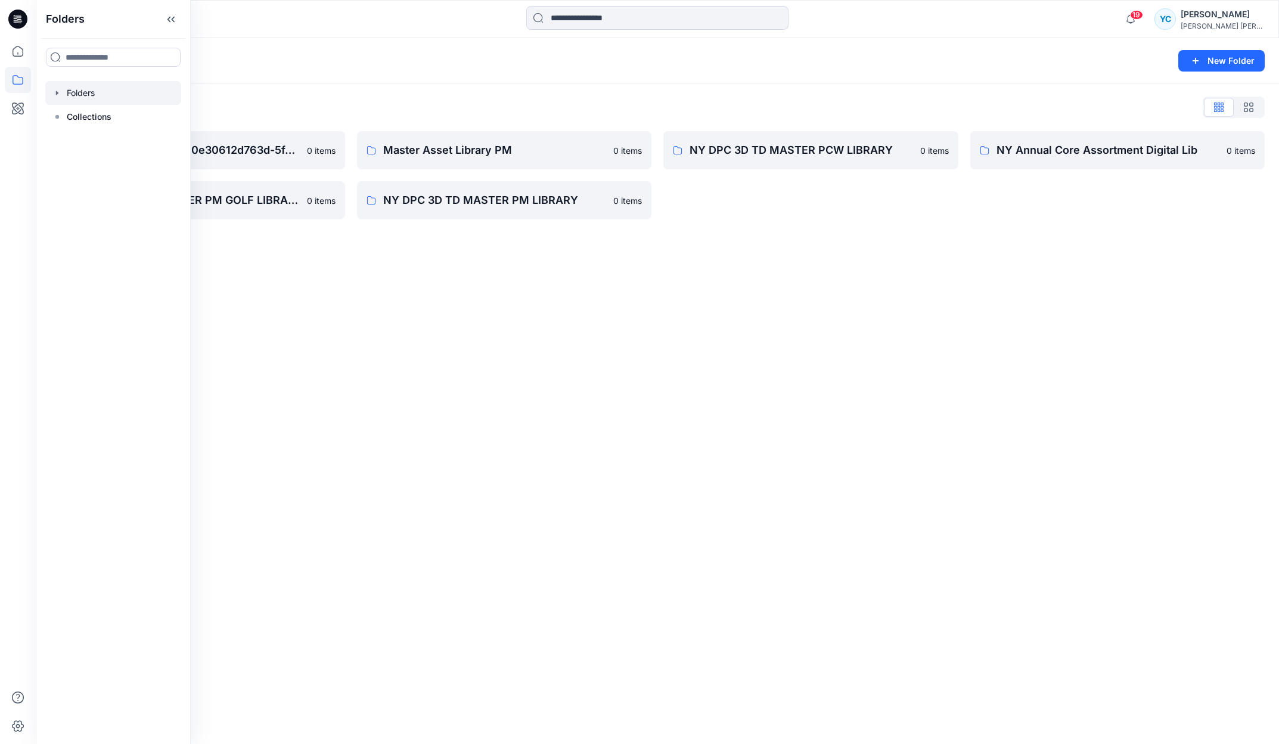
drag, startPoint x: 679, startPoint y: 303, endPoint x: 688, endPoint y: 299, distance: 9.1
click at [681, 303] on div "Folders New Folder Folders List __chat-5d00f6788a0e0e30612d763d-5f450f1f8a0e0e4…" at bounding box center [657, 391] width 1243 height 706
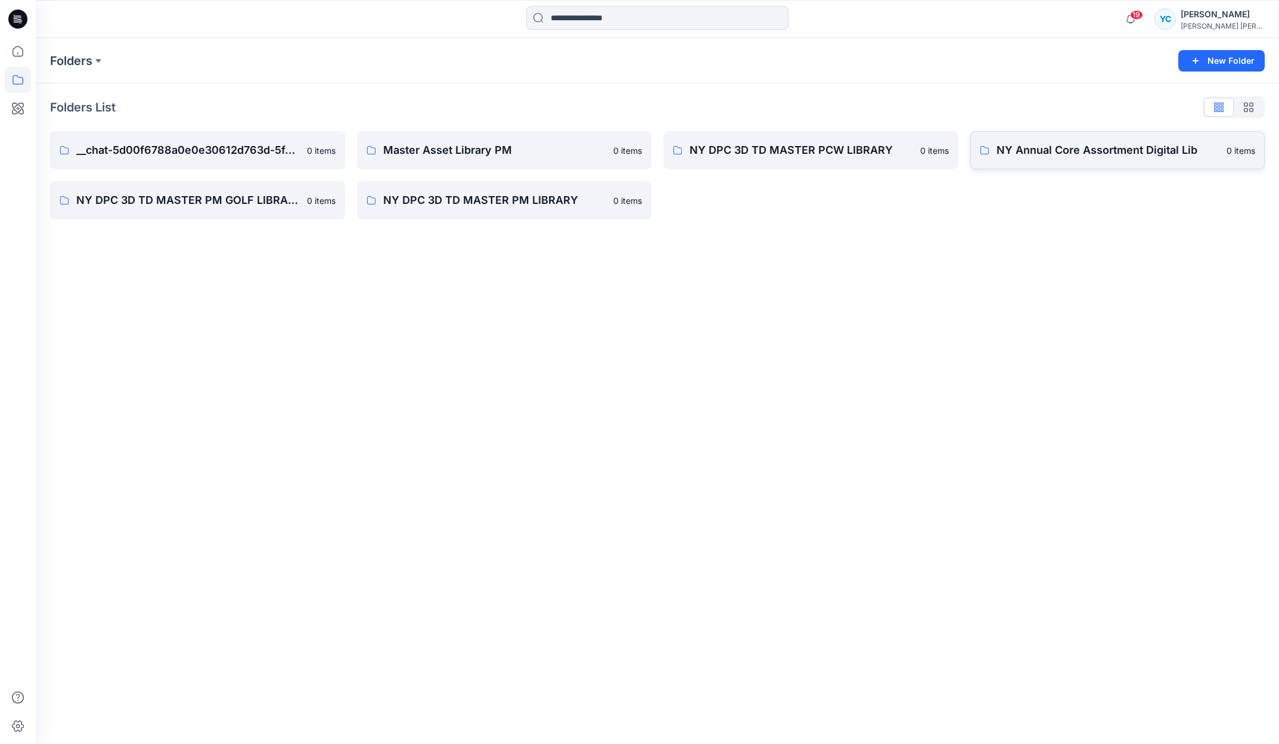
click at [991, 157] on link "NY Annual Core Assortment Digital Lib 0 items" at bounding box center [1117, 150] width 295 height 38
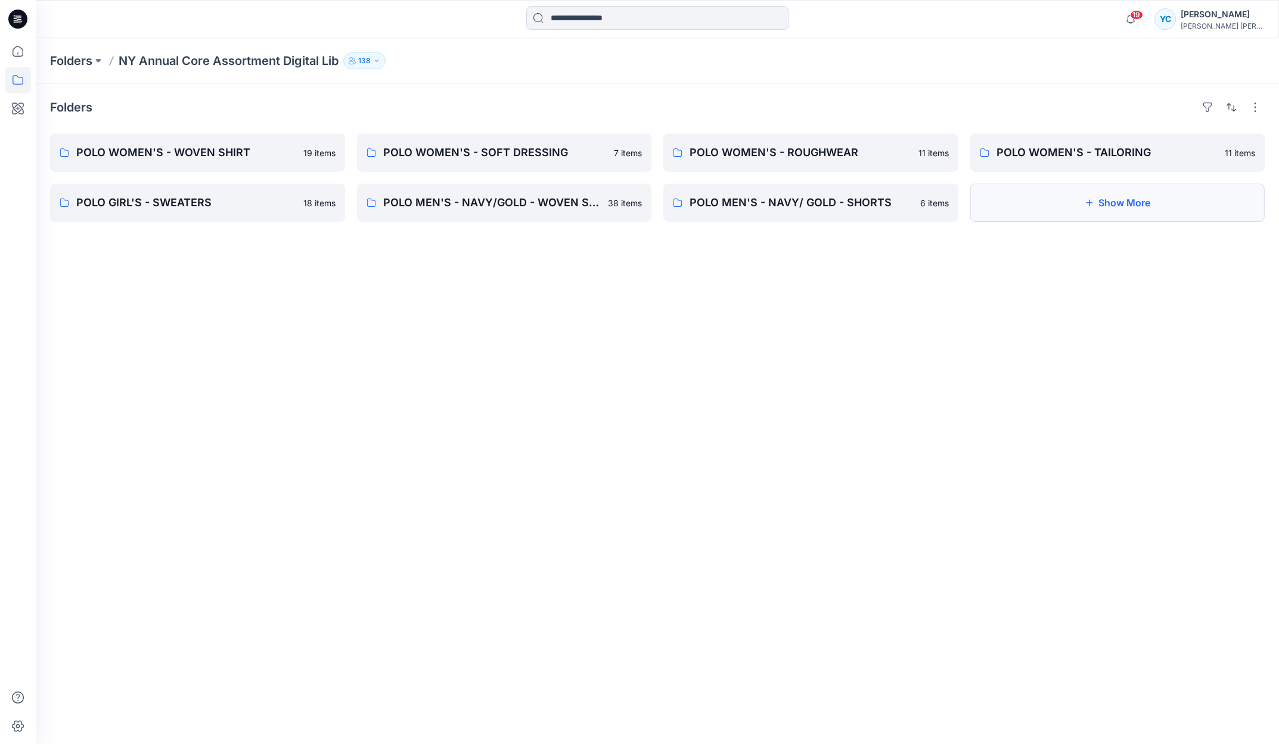
click at [991, 209] on button "Show More" at bounding box center [1117, 203] width 295 height 38
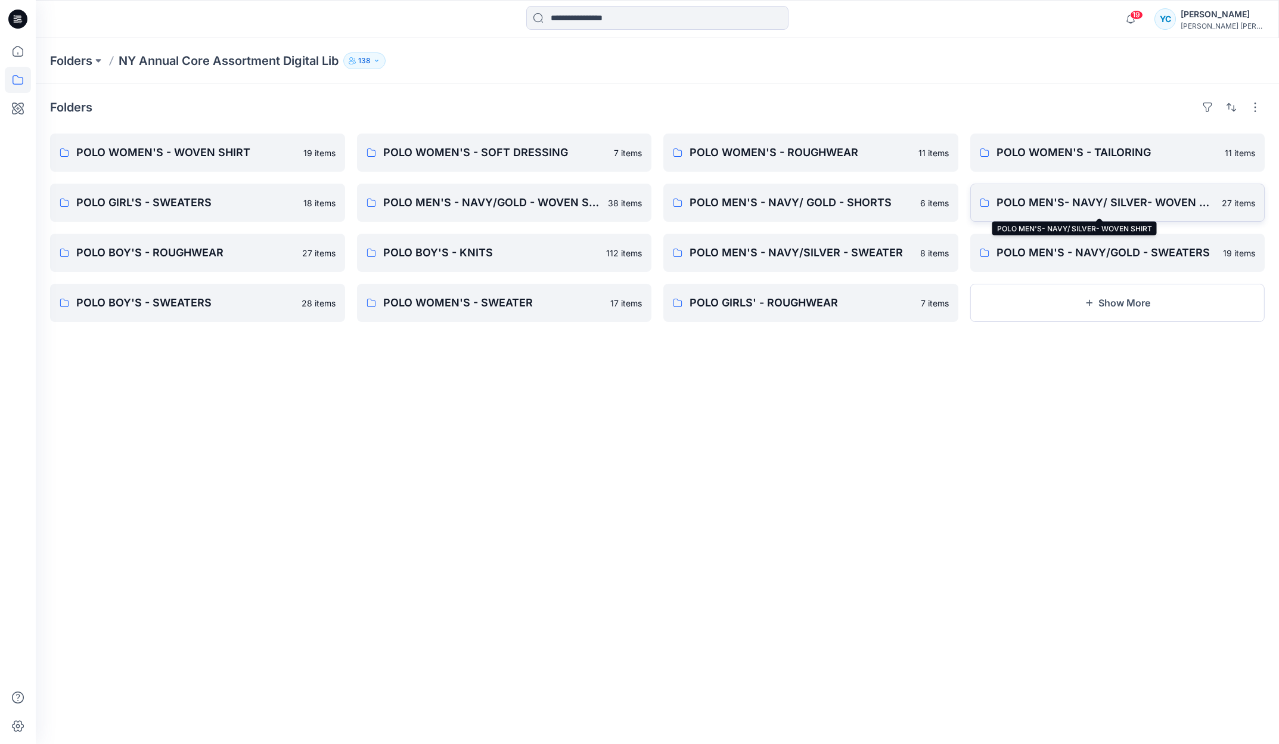
click at [991, 211] on p "POLO MEN'S- NAVY/ SILVER- WOVEN SHIRT" at bounding box center [1106, 202] width 219 height 17
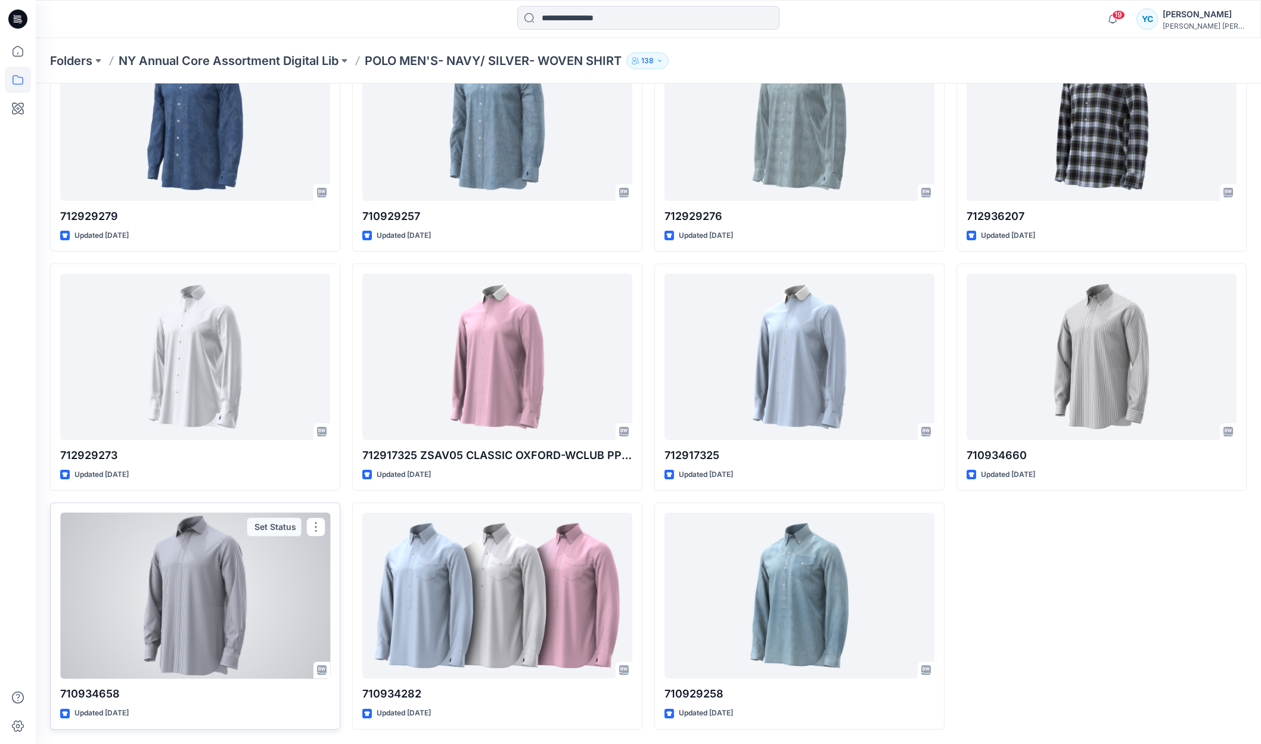
scroll to position [1125, 0]
